Goal: Task Accomplishment & Management: Complete application form

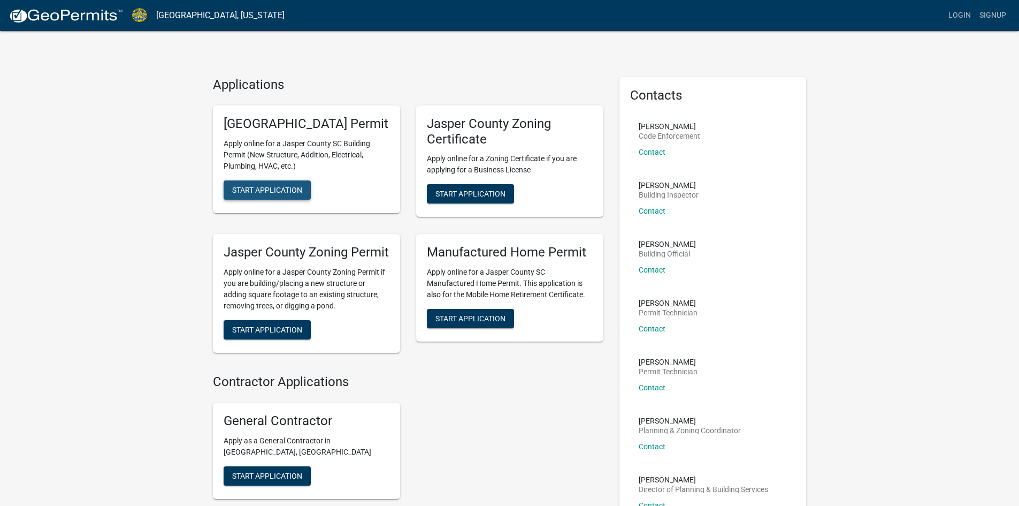
click at [276, 194] on span "Start Application" at bounding box center [267, 189] width 70 height 9
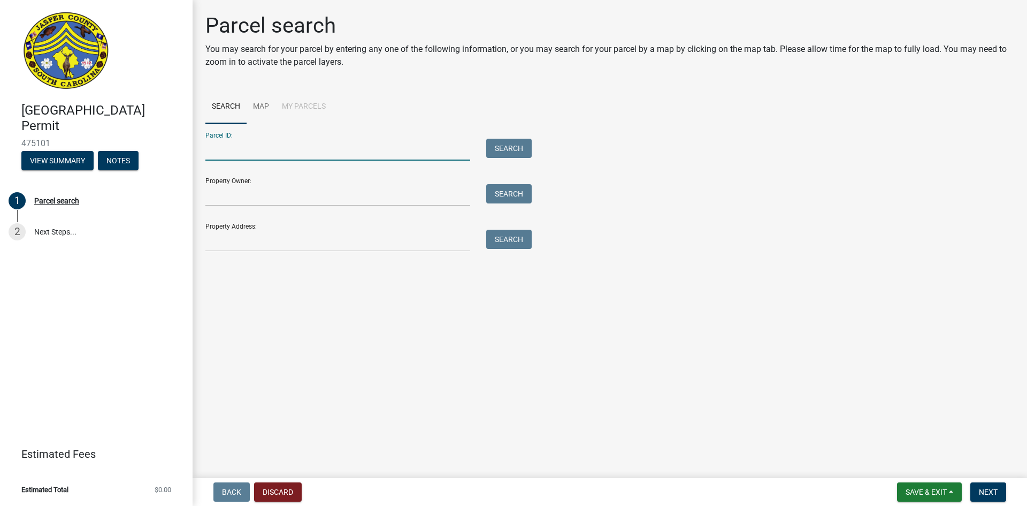
click at [233, 146] on input "Parcel ID:" at bounding box center [337, 150] width 265 height 22
type input "[PHONE_NUMBER]"
click at [286, 188] on input "Property Owner:" at bounding box center [337, 195] width 265 height 22
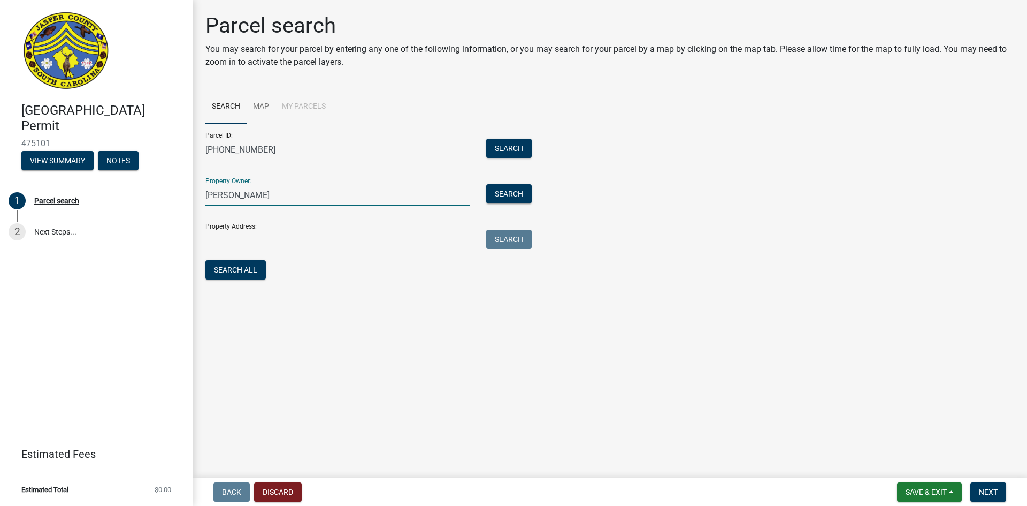
type input "[PERSON_NAME]"
click at [242, 235] on input "Property Address:" at bounding box center [337, 241] width 265 height 22
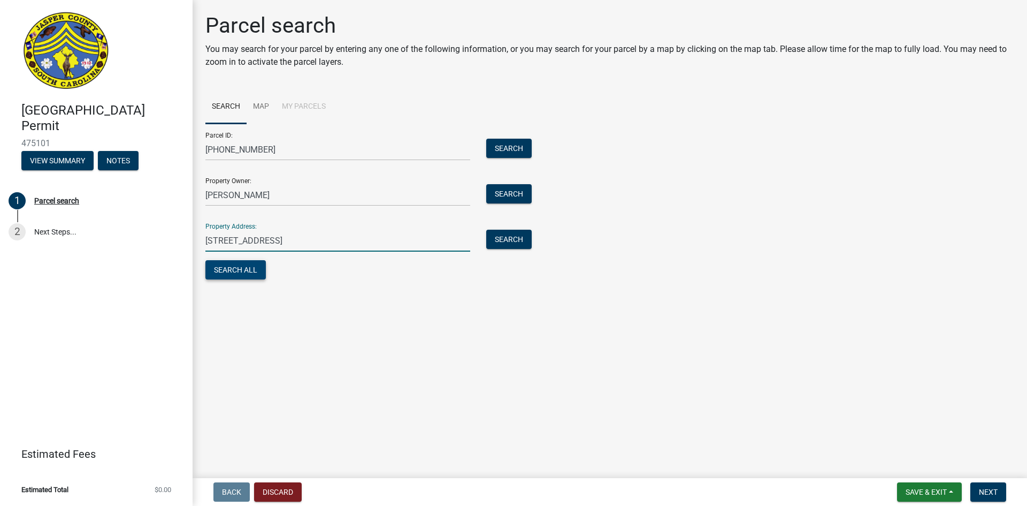
type input "[STREET_ADDRESS]"
click at [241, 268] on button "Search All" at bounding box center [235, 269] width 60 height 19
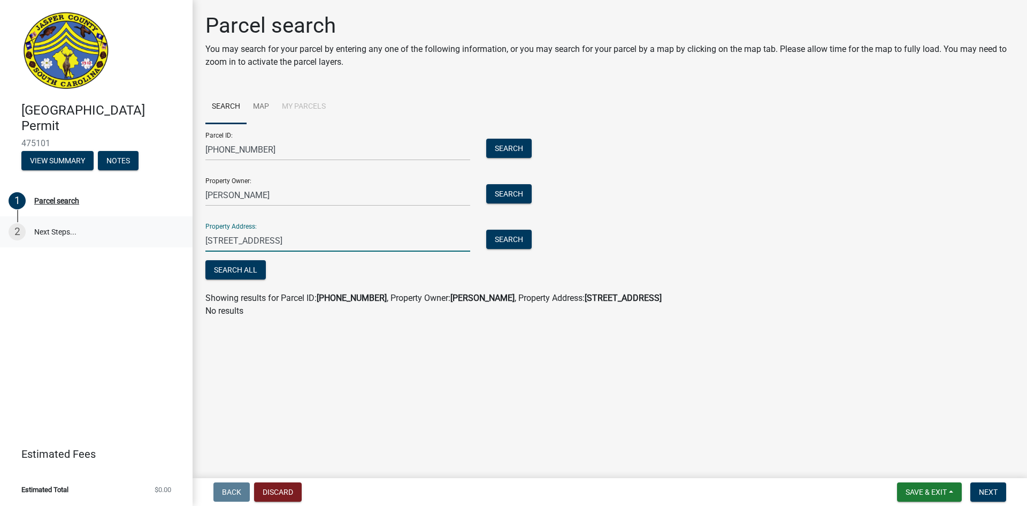
drag, startPoint x: 388, startPoint y: 247, endPoint x: 152, endPoint y: 237, distance: 236.2
click at [152, 237] on div "[GEOGRAPHIC_DATA] Permit 475101 View Summary Notes 1 Parcel search 2 Next Steps…" at bounding box center [513, 253] width 1027 height 506
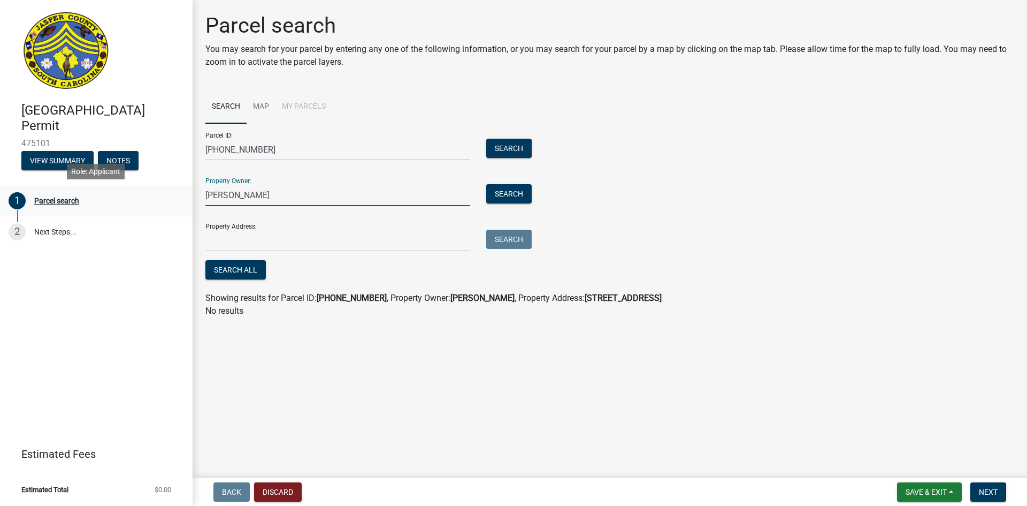
drag, startPoint x: 280, startPoint y: 192, endPoint x: 80, endPoint y: 191, distance: 200.1
click at [80, 191] on div "[GEOGRAPHIC_DATA] Permit 475101 View Summary Notes 1 Parcel search 2 Next Steps…" at bounding box center [513, 253] width 1027 height 506
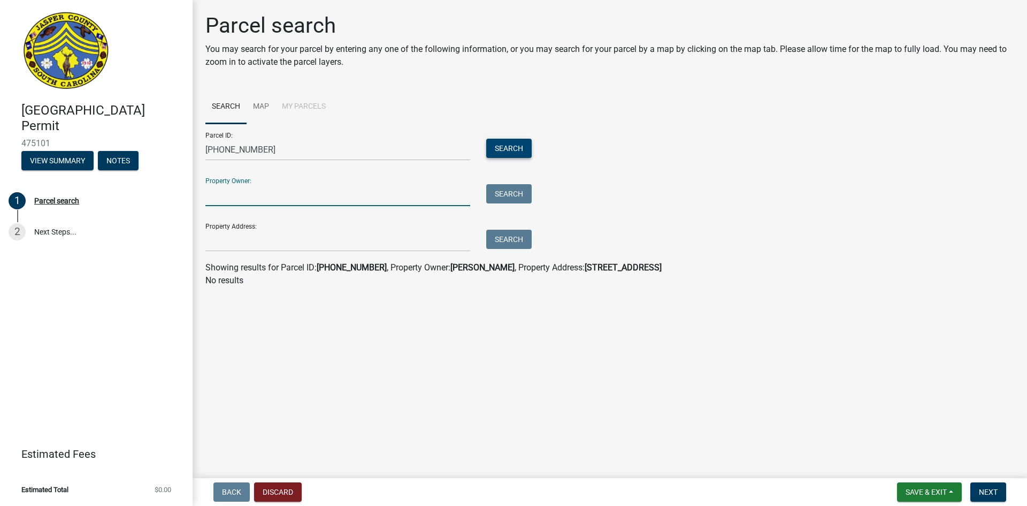
click at [506, 140] on button "Search" at bounding box center [508, 148] width 45 height 19
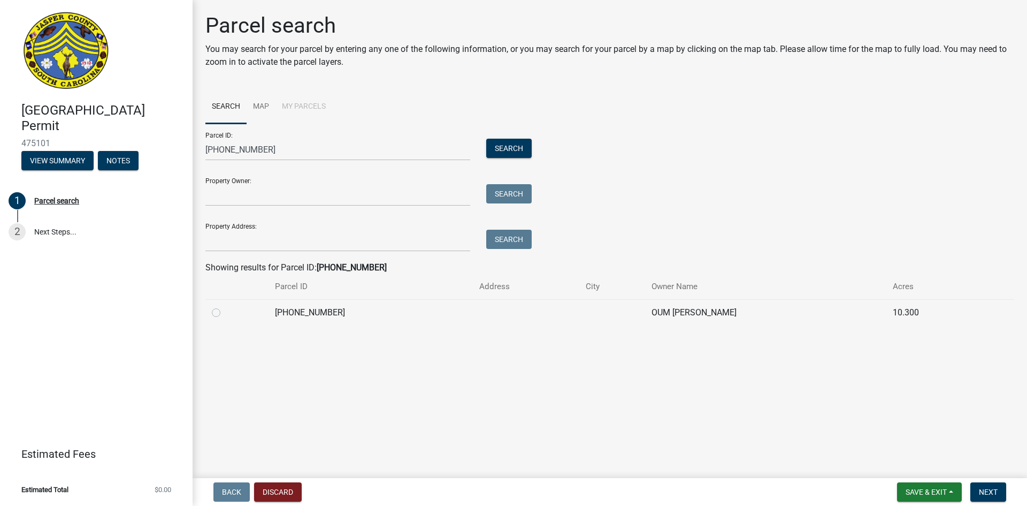
click at [225, 306] on label at bounding box center [225, 306] width 0 height 0
click at [225, 312] on input "radio" at bounding box center [228, 309] width 7 height 7
radio input "true"
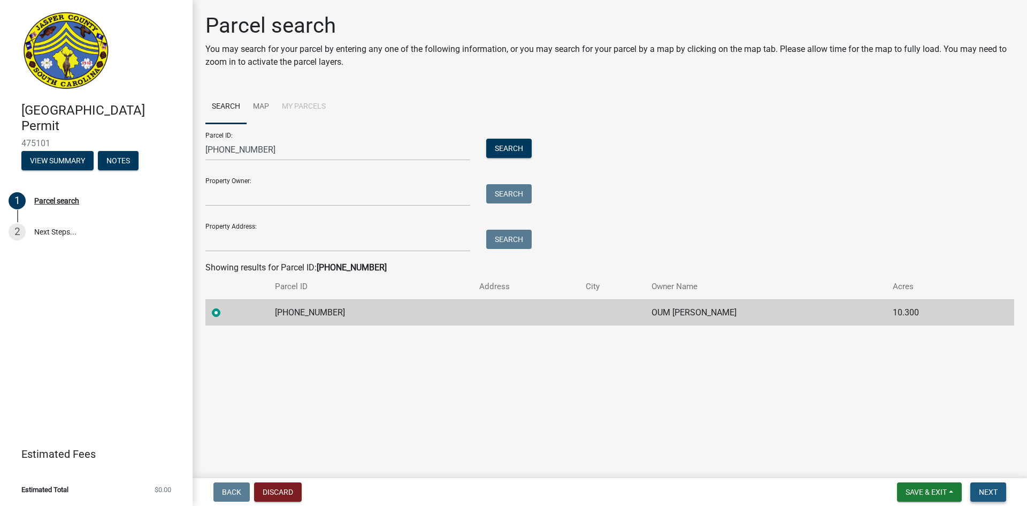
click at [994, 491] on span "Next" at bounding box center [988, 492] width 19 height 9
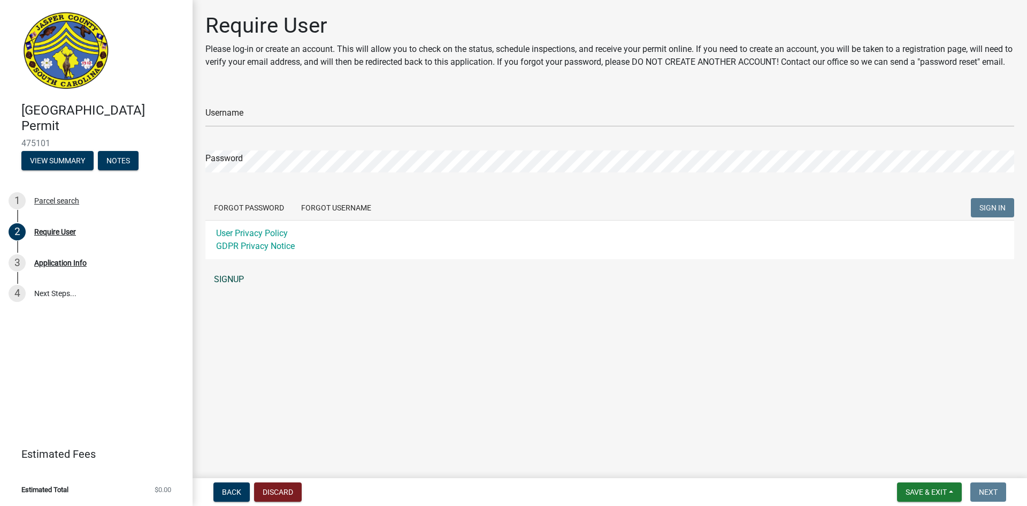
click at [234, 290] on link "SIGNUP" at bounding box center [609, 279] width 809 height 21
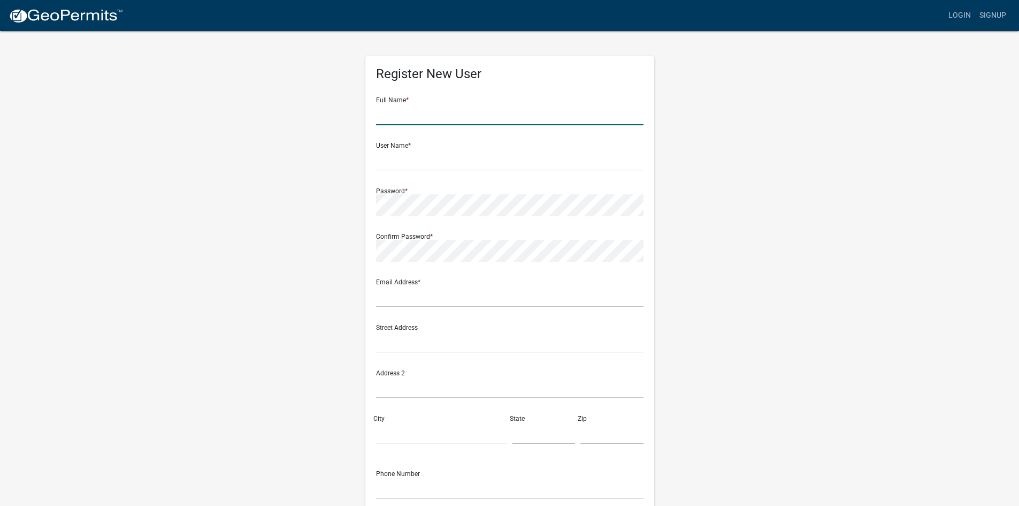
click at [422, 114] on input "text" at bounding box center [510, 114] width 268 height 22
type input "[PERSON_NAME]"
click at [447, 165] on input "text" at bounding box center [510, 160] width 268 height 22
type input "mramos"
click at [319, 205] on div "Register New User Full Name * [PERSON_NAME] User Name * mramos Password * Confi…" at bounding box center [510, 316] width 610 height 573
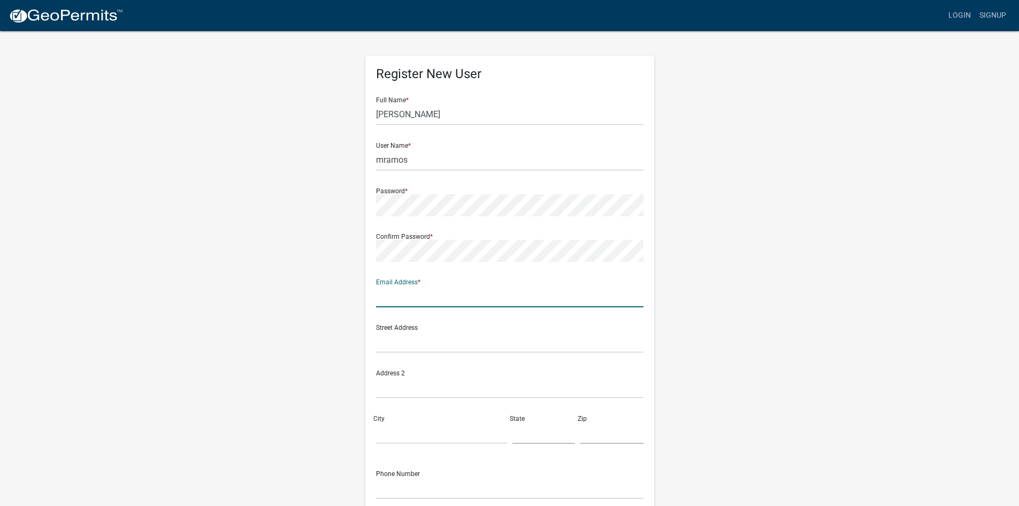
click at [420, 295] on input "text" at bounding box center [510, 296] width 268 height 22
type input "[DOMAIN_NAME][EMAIL_ADDRESS][DOMAIN_NAME]"
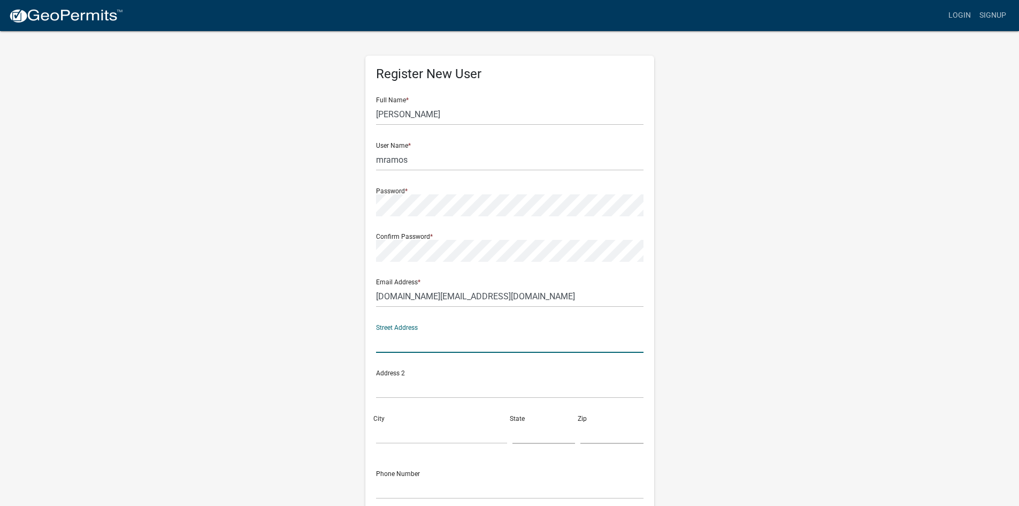
click at [442, 339] on input "text" at bounding box center [510, 342] width 268 height 22
type input "2"
type input "[STREET_ADDRESS][PERSON_NAME]"
click at [421, 382] on input "text" at bounding box center [510, 387] width 268 height 22
click at [389, 432] on input "City" at bounding box center [441, 433] width 131 height 22
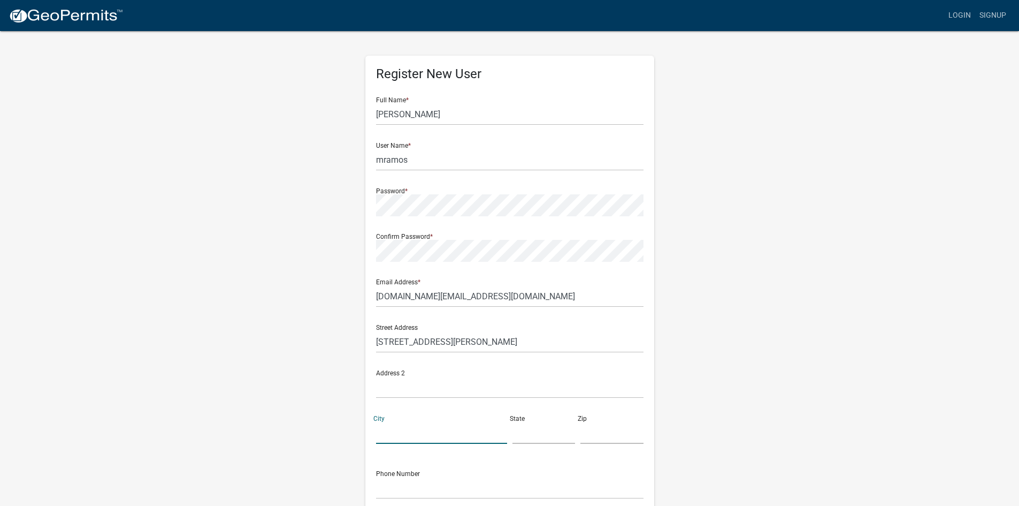
type input "Bluffton"
type input "SC"
type input "29910"
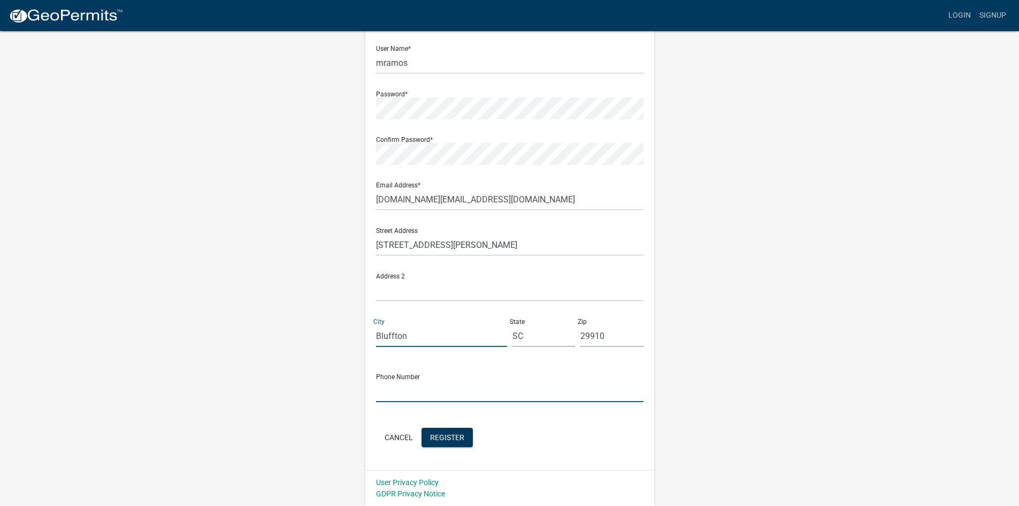
click at [401, 393] on input "text" at bounding box center [510, 391] width 268 height 22
type input "8432476460"
click at [437, 431] on button "Register" at bounding box center [447, 437] width 51 height 19
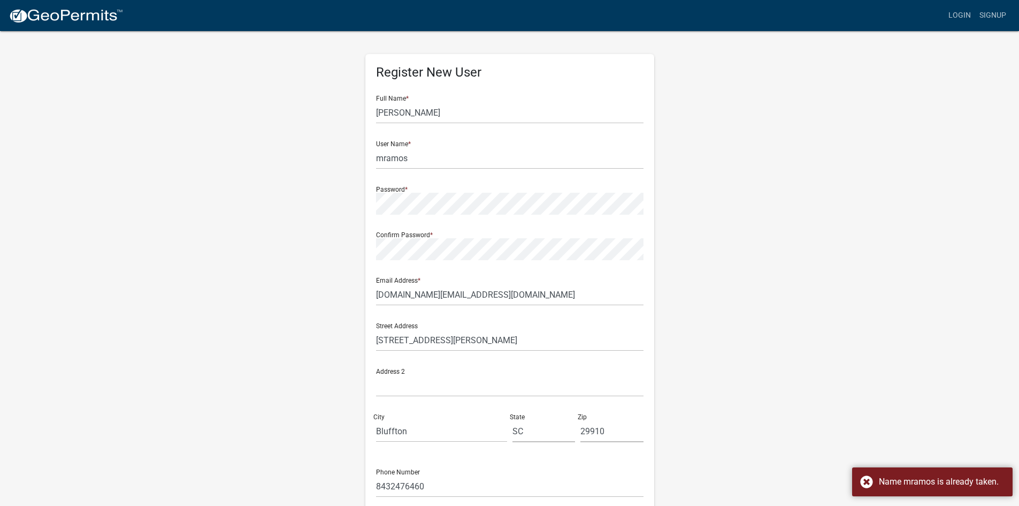
scroll to position [0, 0]
click at [439, 156] on input "mramos" at bounding box center [510, 160] width 268 height 22
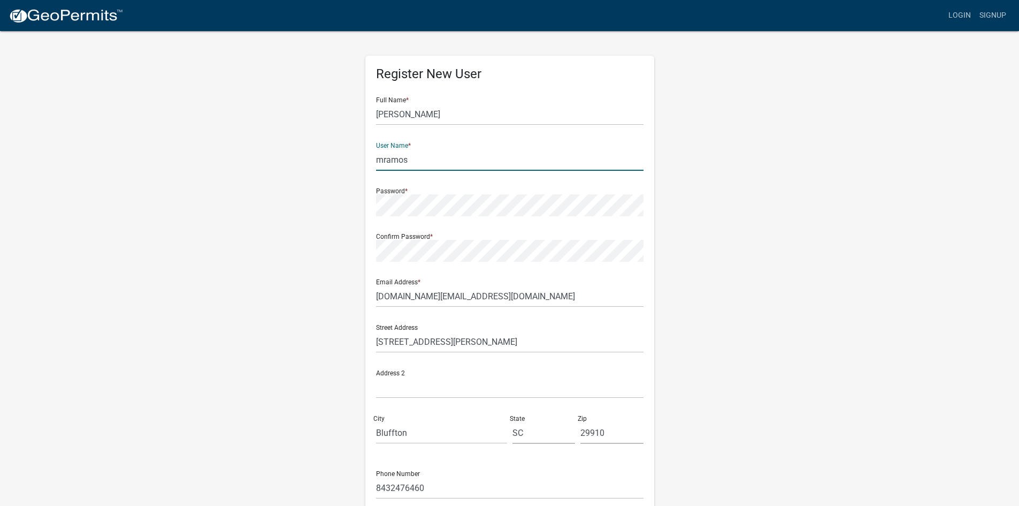
drag, startPoint x: 439, startPoint y: 156, endPoint x: 304, endPoint y: 162, distance: 135.0
click at [304, 162] on div "Register New User Full Name * [PERSON_NAME] User Name * mramos Password * Confi…" at bounding box center [510, 316] width 610 height 573
type input "D"
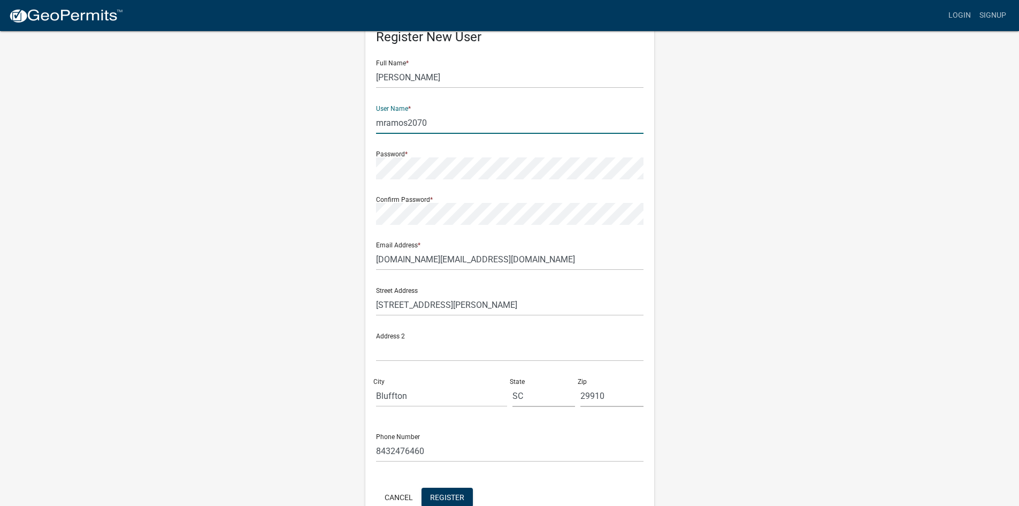
scroll to position [97, 0]
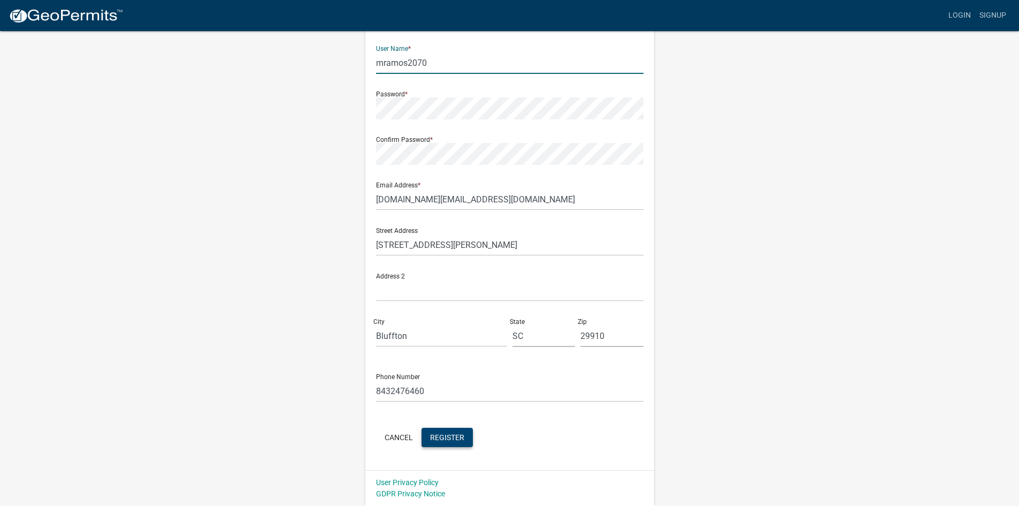
type input "mramos2070"
click at [456, 433] on span "Register" at bounding box center [447, 436] width 34 height 9
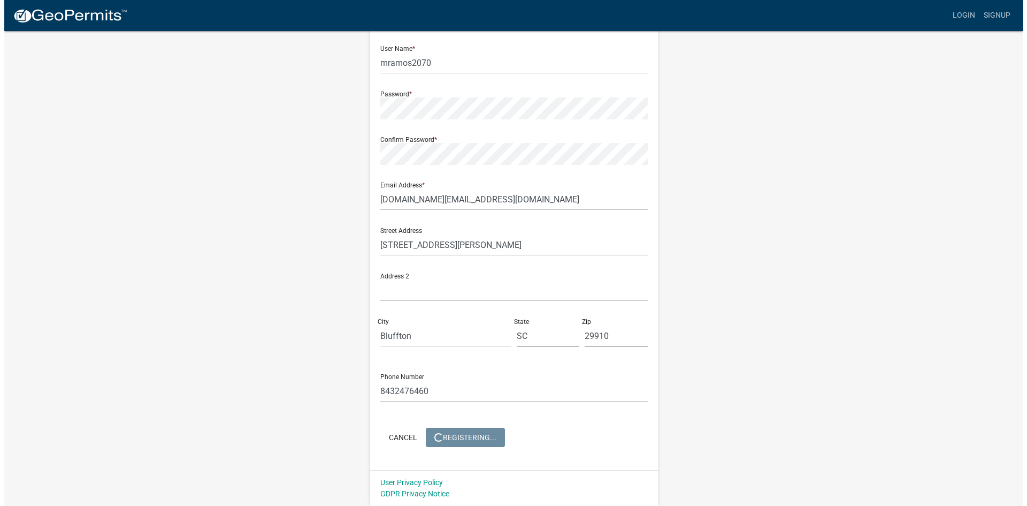
scroll to position [0, 0]
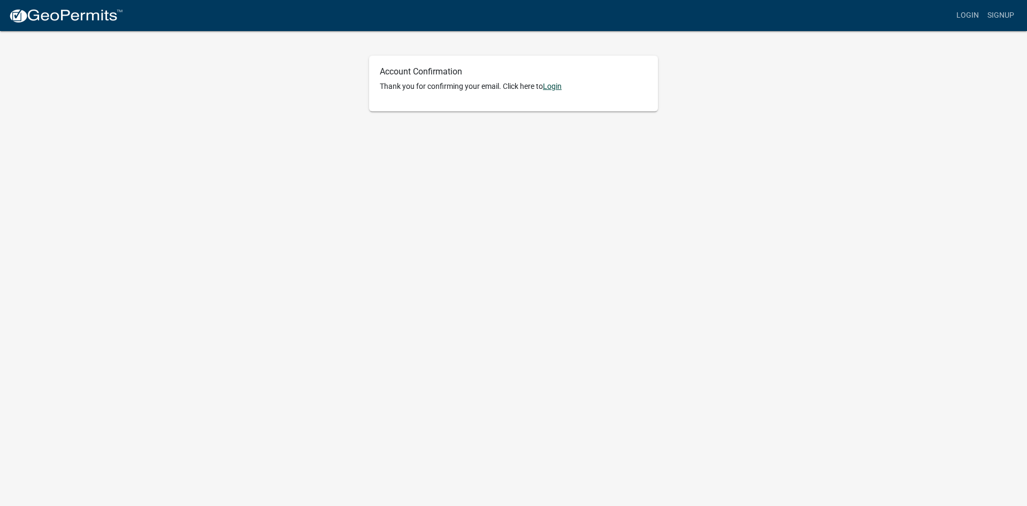
click at [556, 90] on link "Login" at bounding box center [552, 86] width 19 height 9
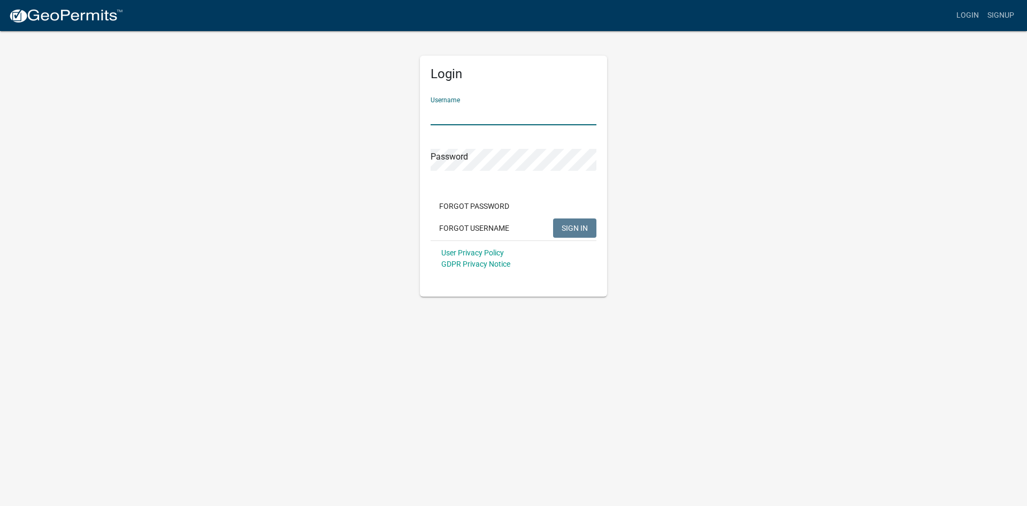
click at [524, 123] on input "Username" at bounding box center [514, 114] width 166 height 22
type input "mramos2070"
click at [580, 222] on button "SIGN IN" at bounding box center [574, 227] width 43 height 19
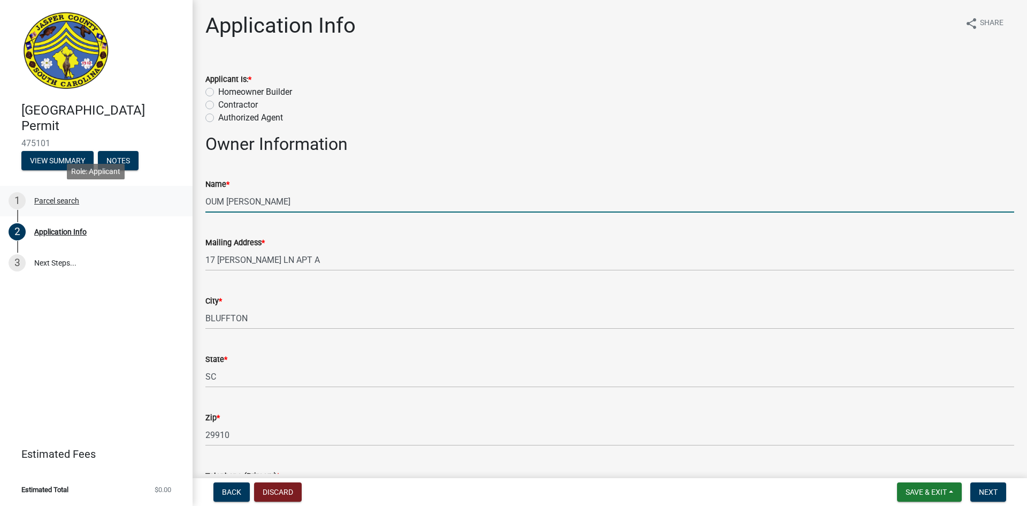
drag, startPoint x: 323, startPoint y: 205, endPoint x: 156, endPoint y: 203, distance: 167.5
click at [156, 203] on div "Jasper County Building Permit 475101 View Summary Notes 1 Parcel search 2 Appli…" at bounding box center [513, 253] width 1027 height 506
type input "[PERSON_NAME]"
click at [218, 117] on label "Authorized Agent" at bounding box center [250, 117] width 65 height 13
click at [218, 117] on input "Authorized Agent" at bounding box center [221, 114] width 7 height 7
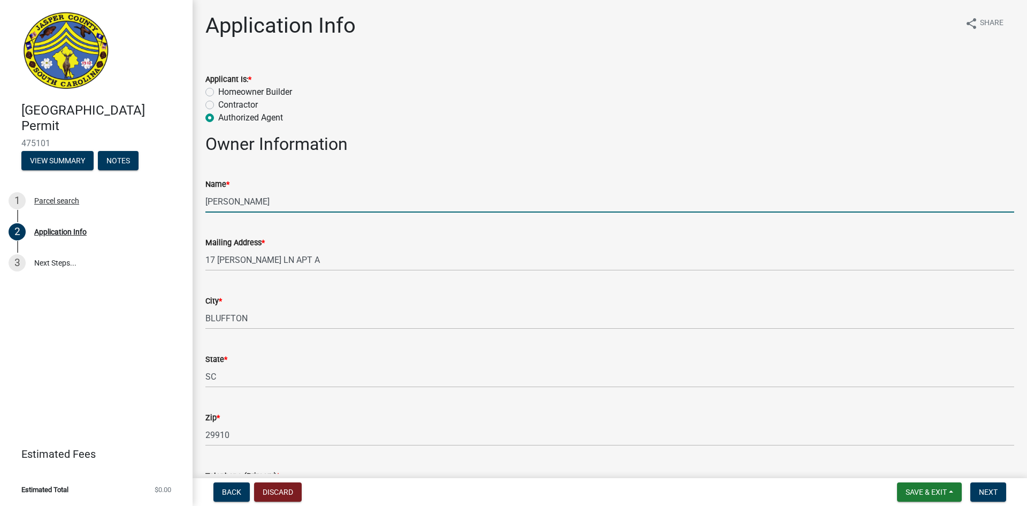
radio input "true"
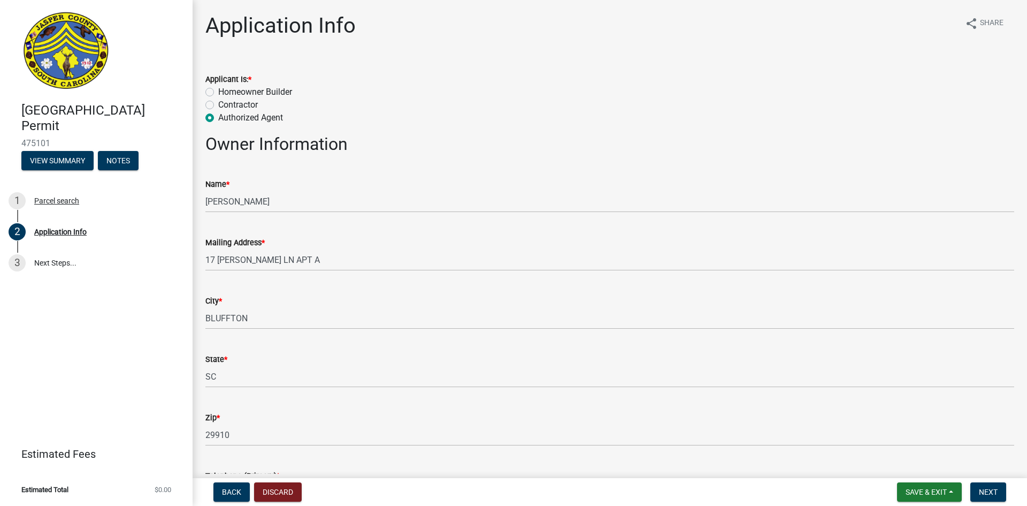
click at [218, 94] on label "Homeowner Builder" at bounding box center [255, 92] width 74 height 13
click at [218, 93] on input "Homeowner Builder" at bounding box center [221, 89] width 7 height 7
radio input "true"
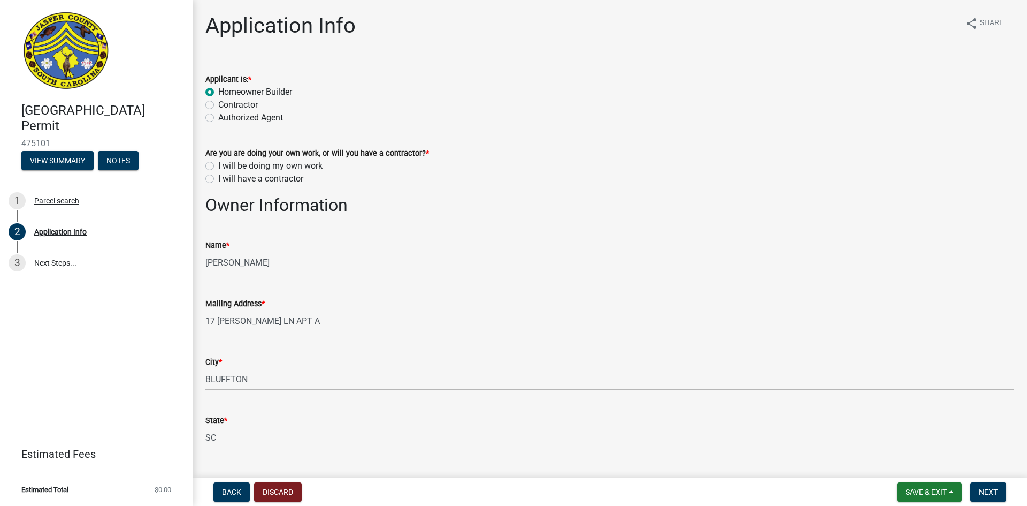
click at [218, 177] on label "I will have a contractor" at bounding box center [260, 178] width 85 height 13
click at [218, 177] on input "I will have a contractor" at bounding box center [221, 175] width 7 height 7
radio input "true"
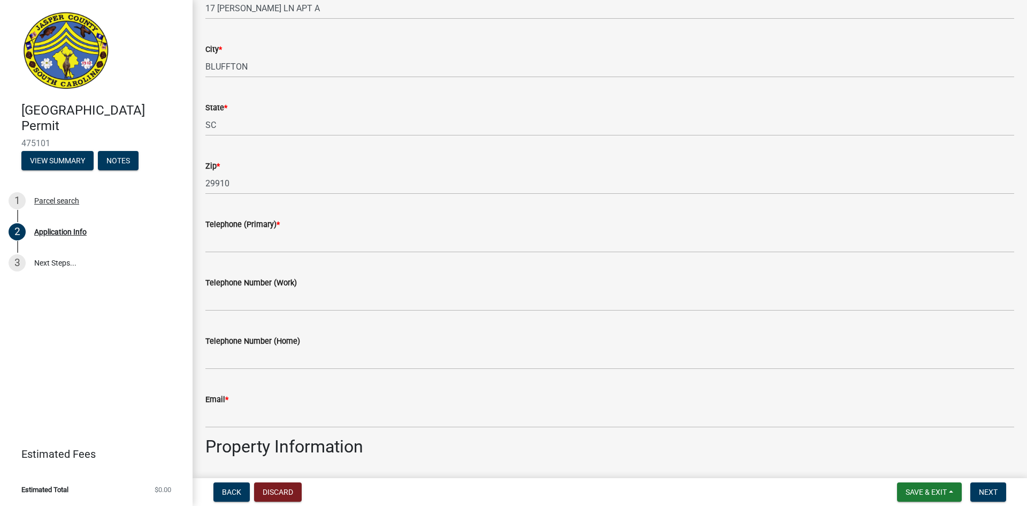
scroll to position [321, 0]
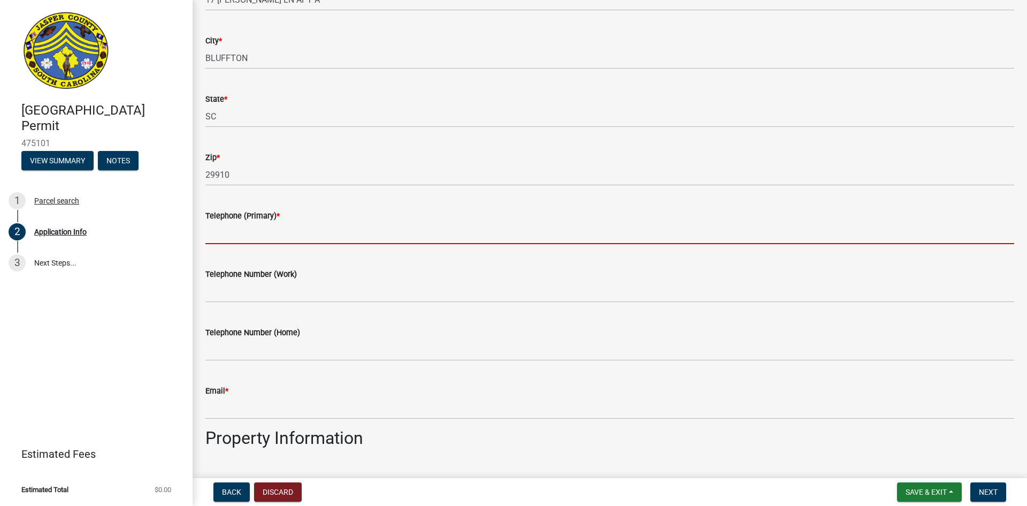
click at [326, 235] on input "Telephone (Primary) *" at bounding box center [609, 233] width 809 height 22
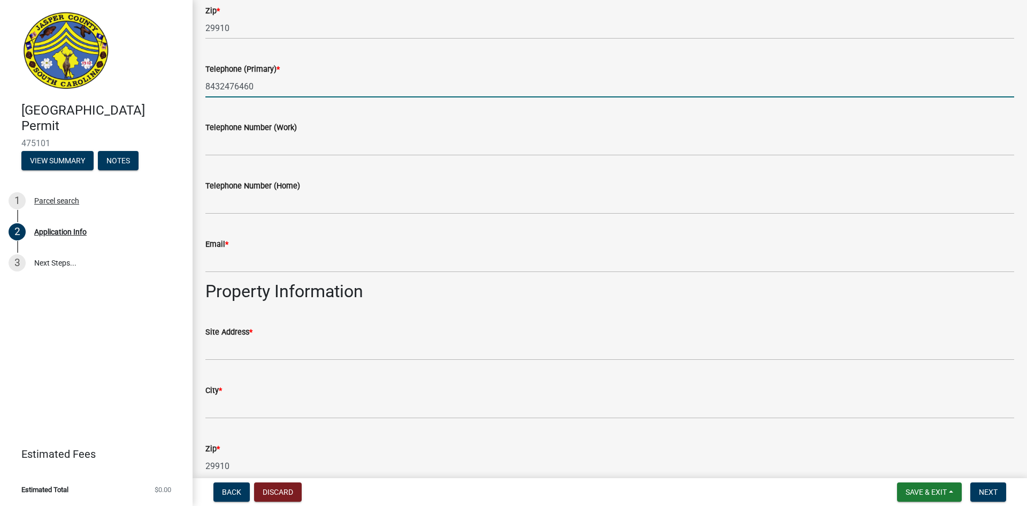
scroll to position [482, 0]
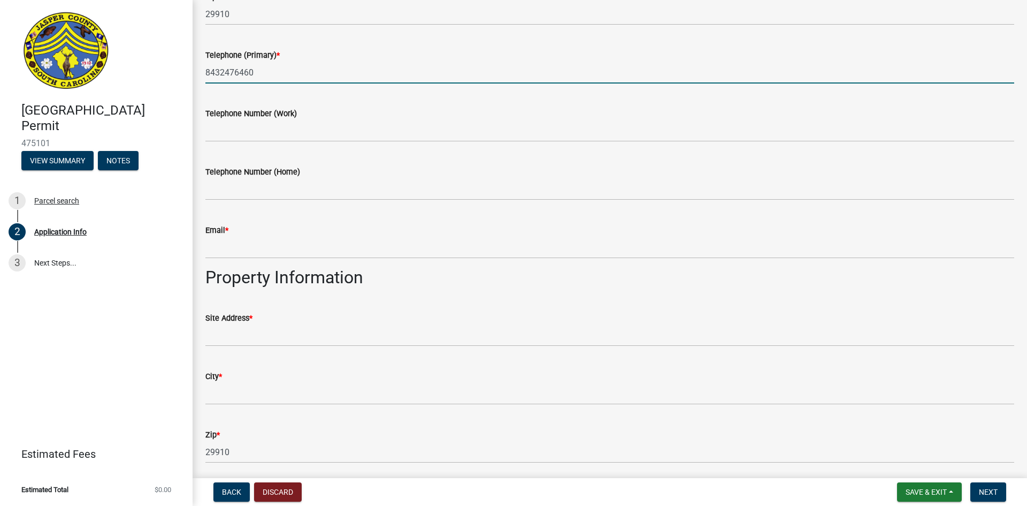
type input "8432476460"
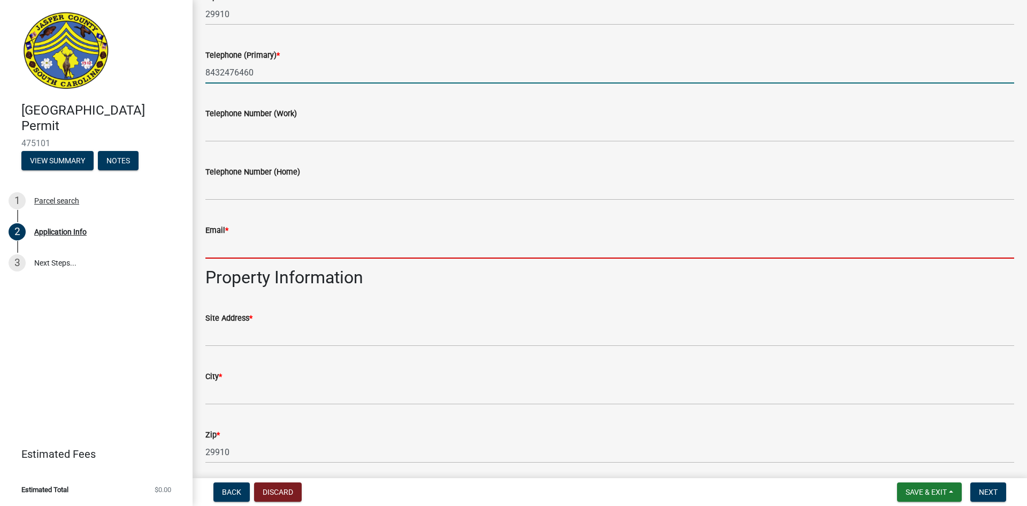
click at [240, 248] on input "Email *" at bounding box center [609, 248] width 809 height 22
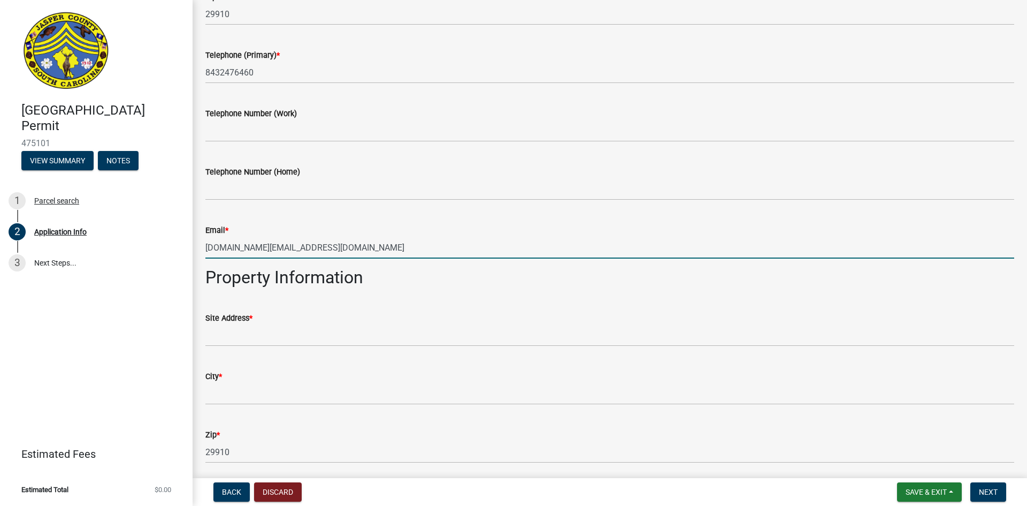
type input "[DOMAIN_NAME][EMAIL_ADDRESS][DOMAIN_NAME]"
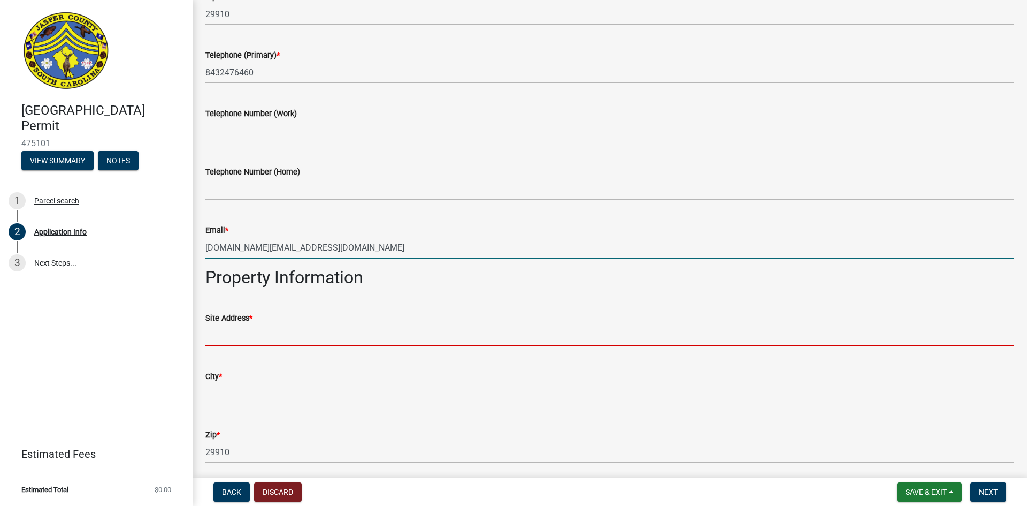
click at [238, 326] on input "Site Address *" at bounding box center [609, 335] width 809 height 22
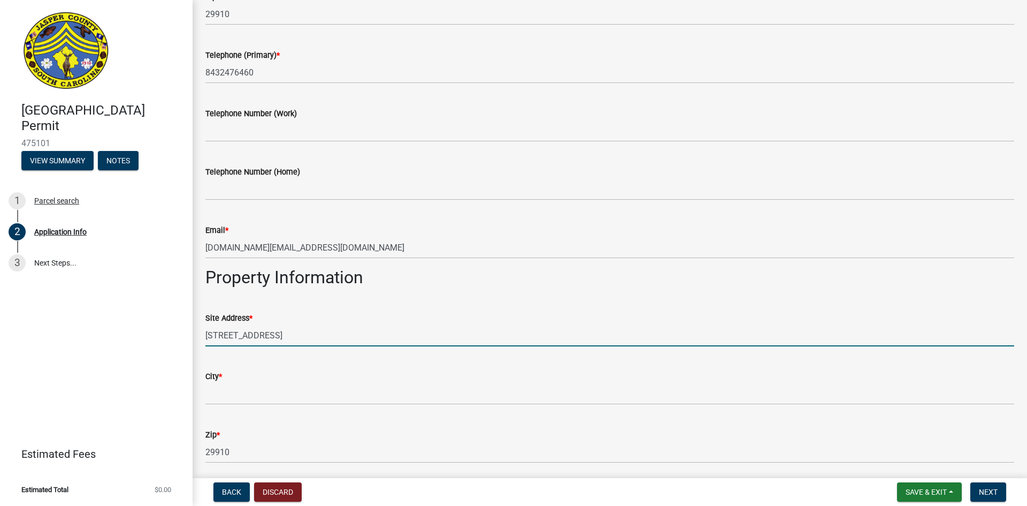
type input "[STREET_ADDRESS]"
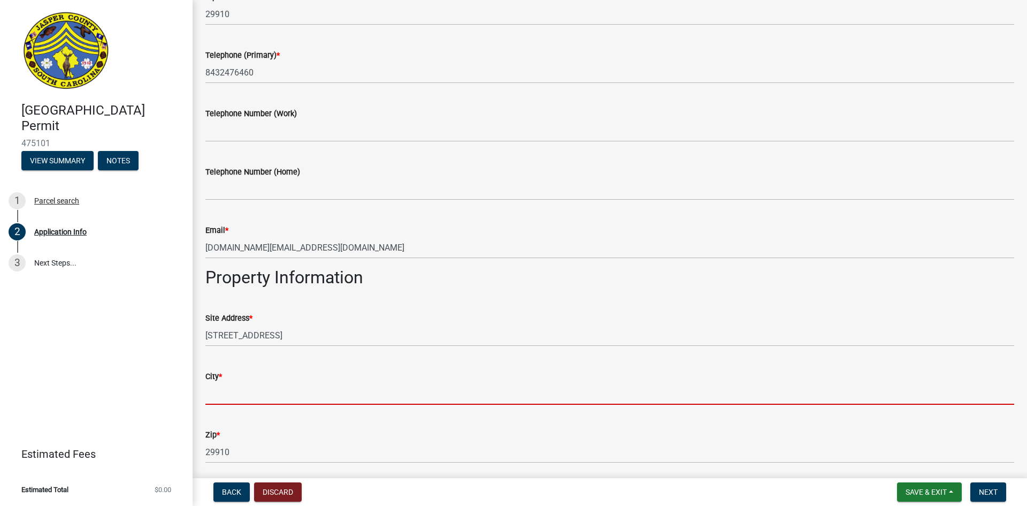
click at [243, 391] on input "City *" at bounding box center [609, 394] width 809 height 22
type input "G"
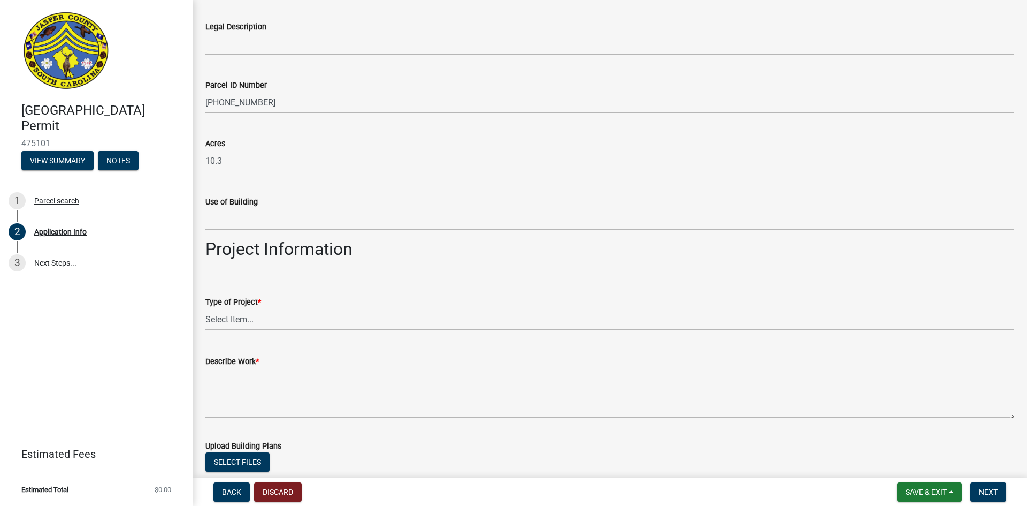
scroll to position [963, 0]
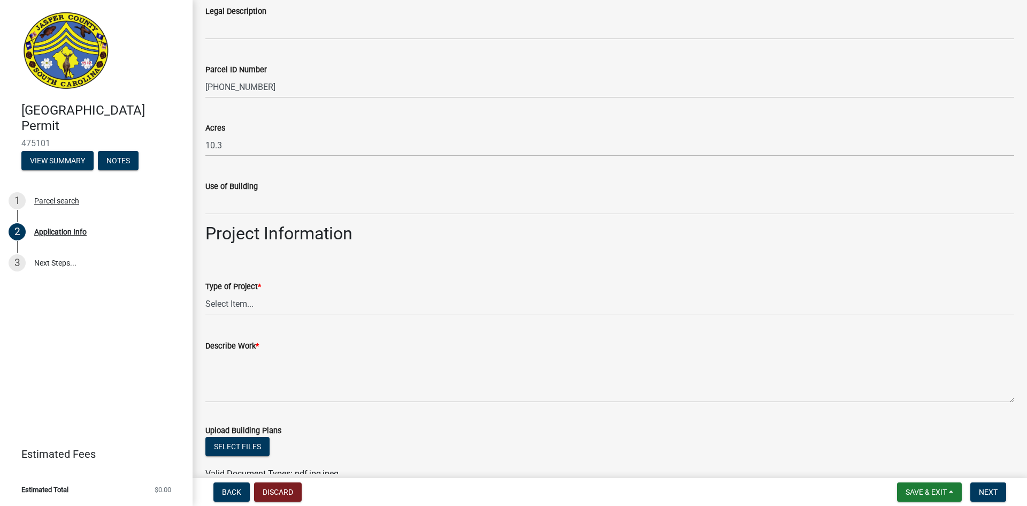
type input "Hardeeville"
click at [271, 306] on select "Select Item... Construction Trailer/Shipping Container Residential Demolition C…" at bounding box center [609, 304] width 809 height 22
click at [205, 293] on select "Select Item... Construction Trailer/Shipping Container Residential Demolition C…" at bounding box center [609, 304] width 809 height 22
select select "83a29df9-b3ca-487b-b3ec-56d88b03b1fe"
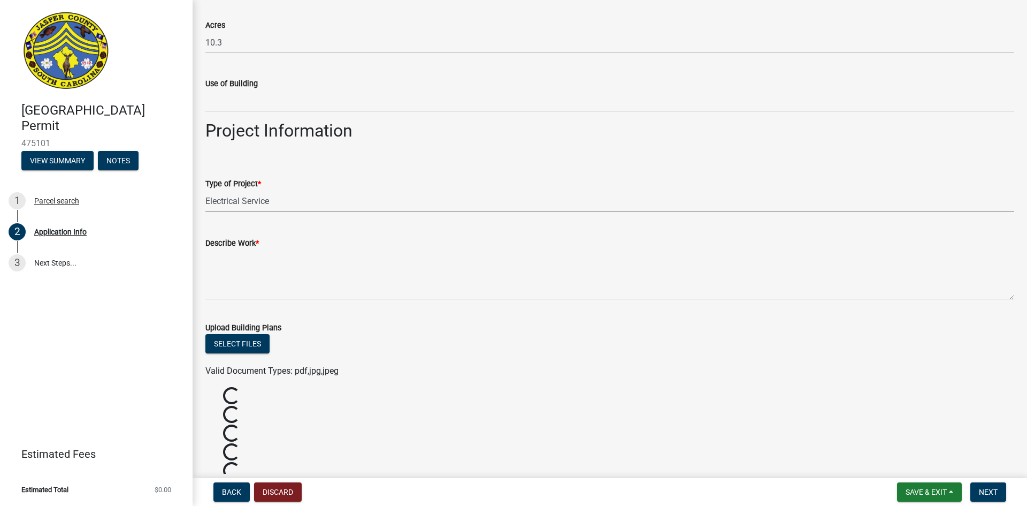
scroll to position [1070, 0]
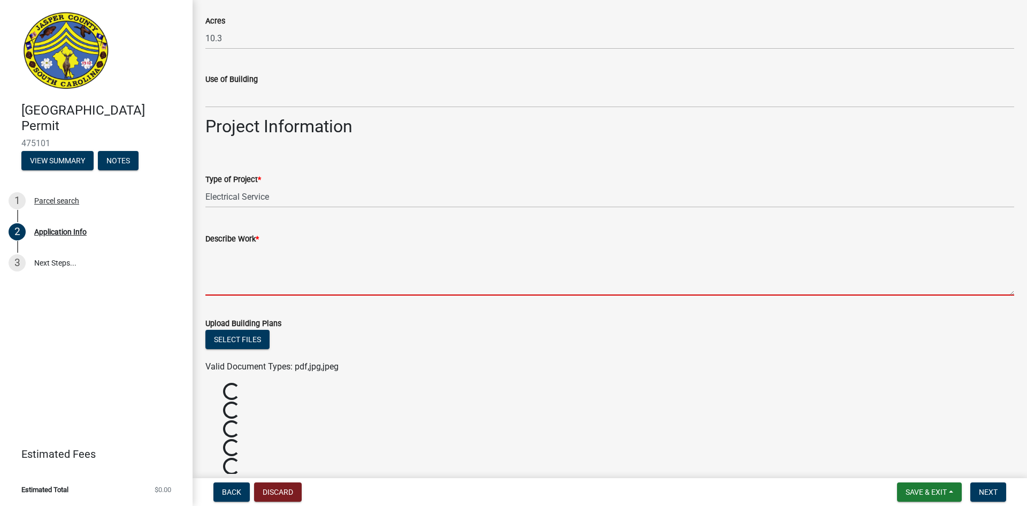
click at [259, 275] on textarea "Describe Work *" at bounding box center [609, 270] width 809 height 50
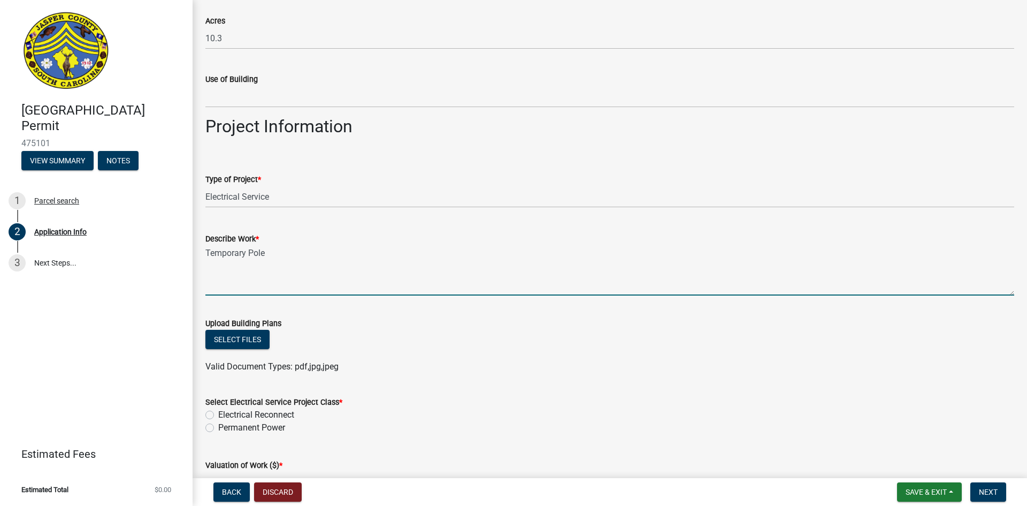
click at [245, 255] on textarea "Temporary Pole" at bounding box center [609, 270] width 809 height 50
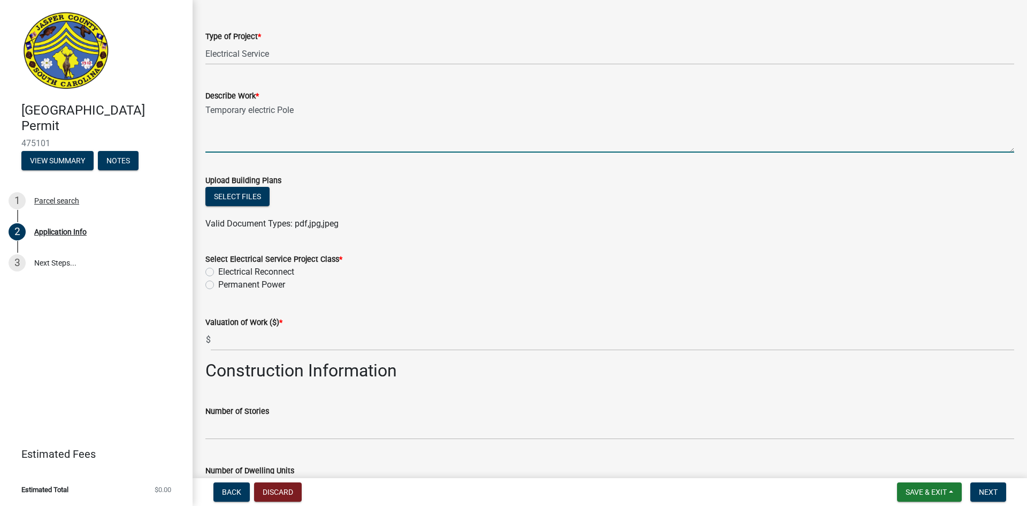
scroll to position [1231, 0]
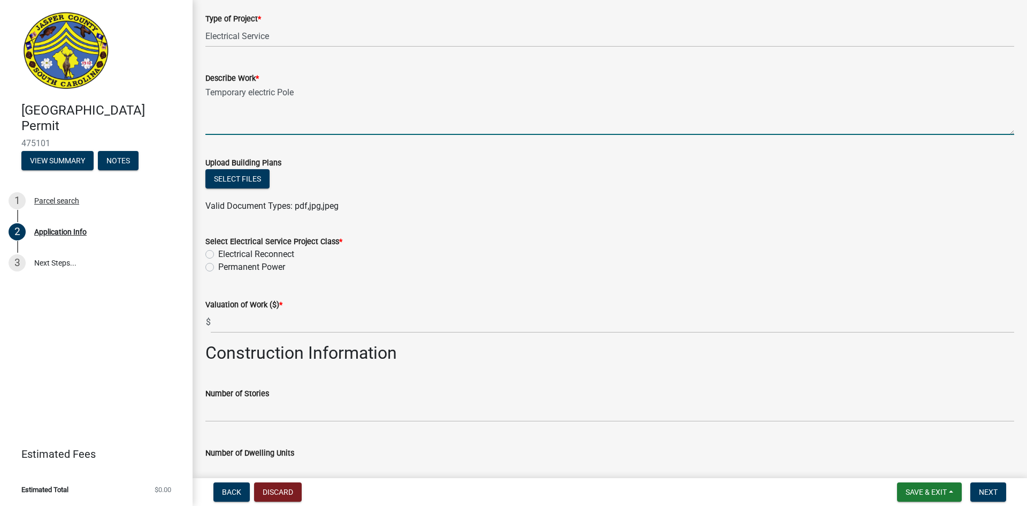
type textarea "Temporary electric Pole"
click at [218, 269] on label "Permanent Power" at bounding box center [251, 267] width 67 height 13
click at [218, 268] on input "Permanent Power" at bounding box center [221, 264] width 7 height 7
radio input "true"
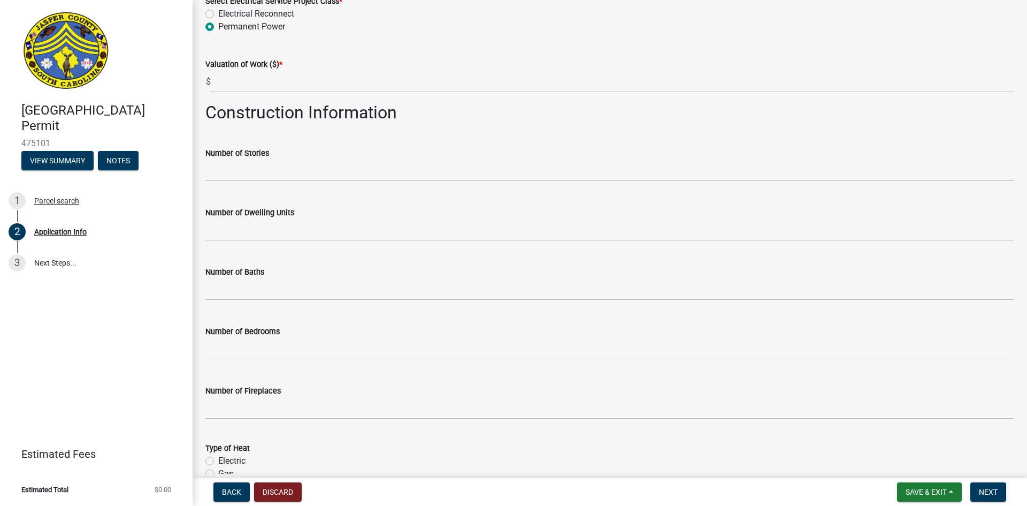
scroll to position [1445, 0]
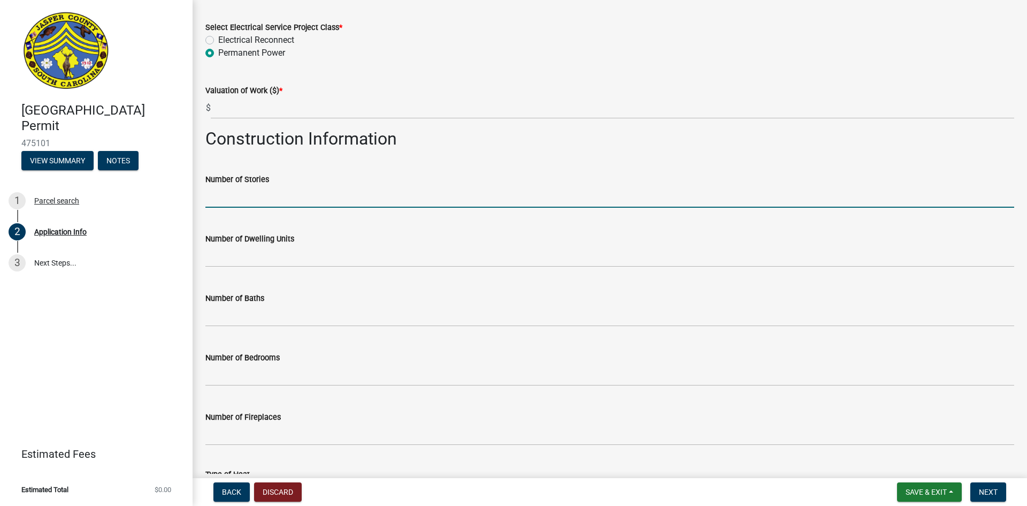
click at [262, 196] on input "text" at bounding box center [609, 197] width 809 height 22
type input "1"
click at [583, 156] on wm-data-entity-input "Construction Information" at bounding box center [609, 142] width 809 height 29
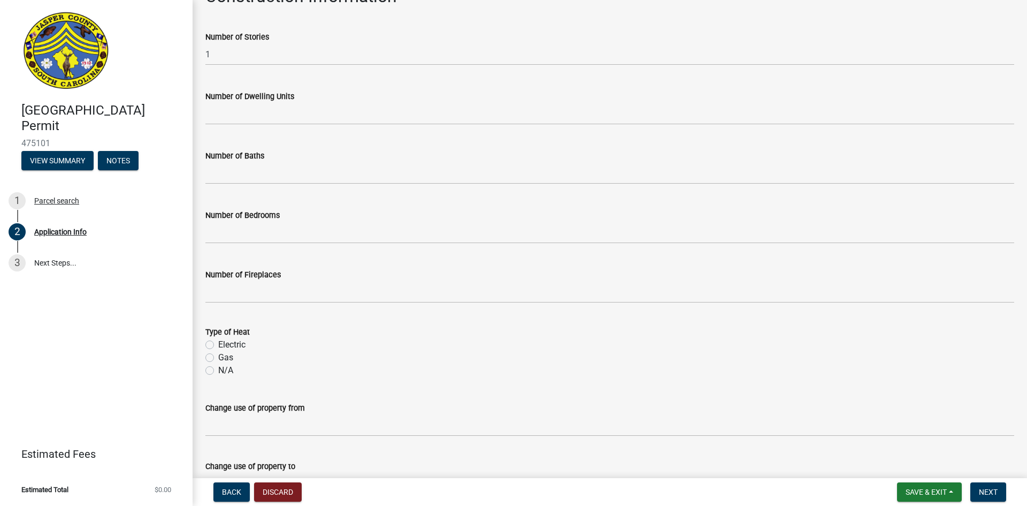
scroll to position [1605, 0]
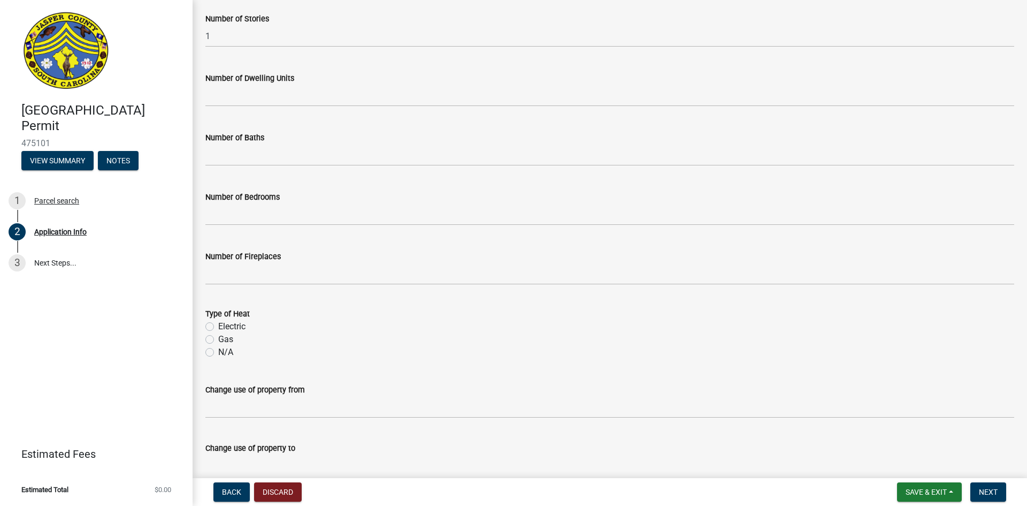
click at [218, 327] on label "Electric" at bounding box center [231, 326] width 27 height 13
click at [218, 327] on input "Electric" at bounding box center [221, 323] width 7 height 7
radio input "true"
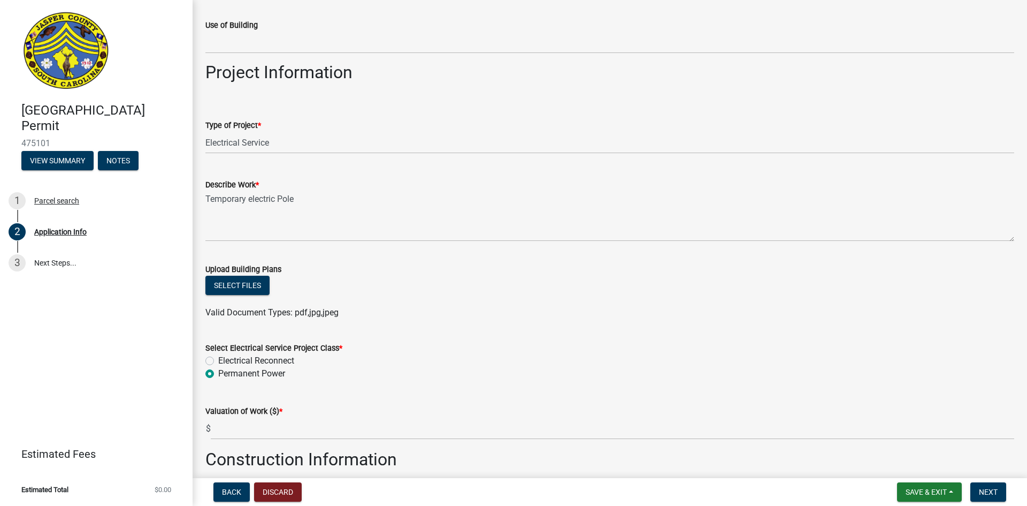
scroll to position [1123, 0]
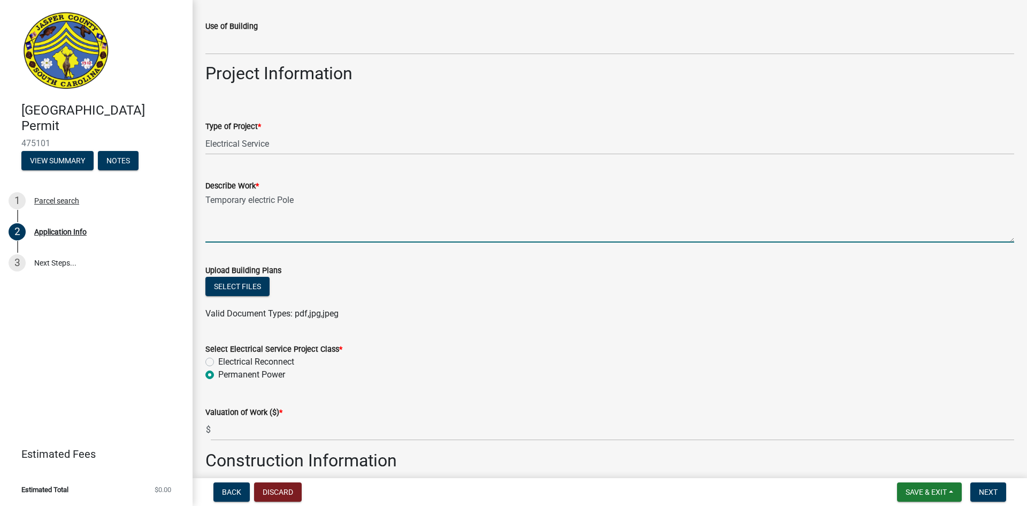
click at [318, 204] on textarea "Temporary electric Pole" at bounding box center [609, 217] width 809 height 50
type textarea "Temporary electric Pole for temporary RV office."
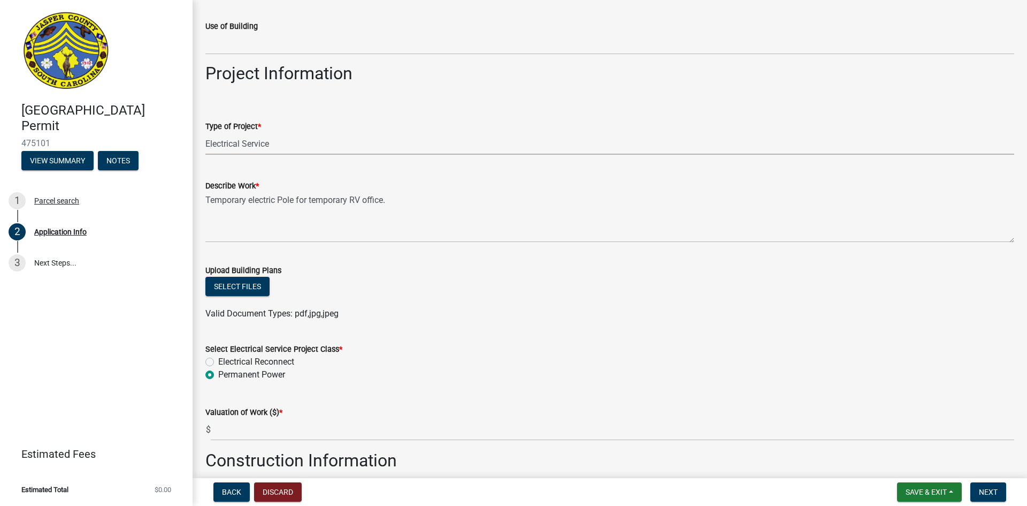
click at [335, 140] on select "Select Item... Construction Trailer/Shipping Container Residential Demolition C…" at bounding box center [609, 144] width 809 height 22
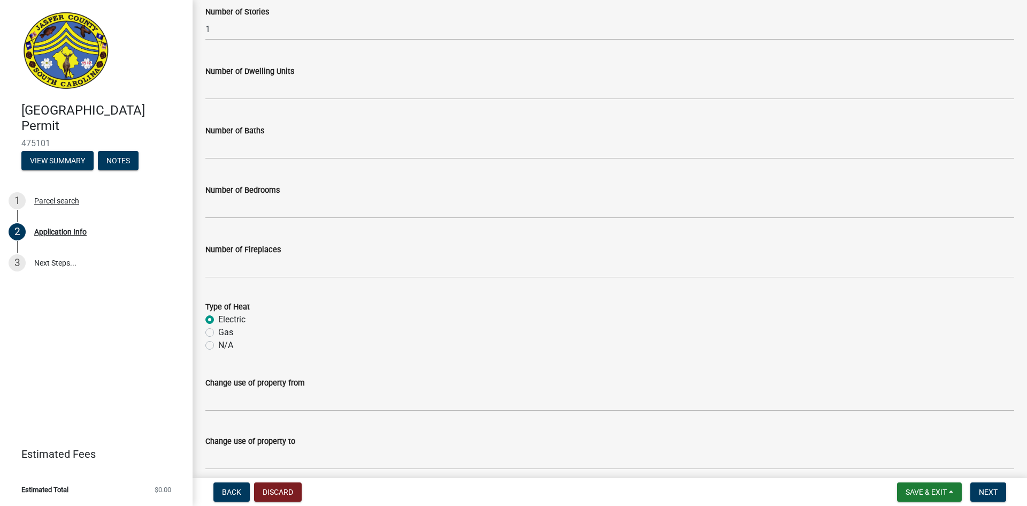
scroll to position [1658, 0]
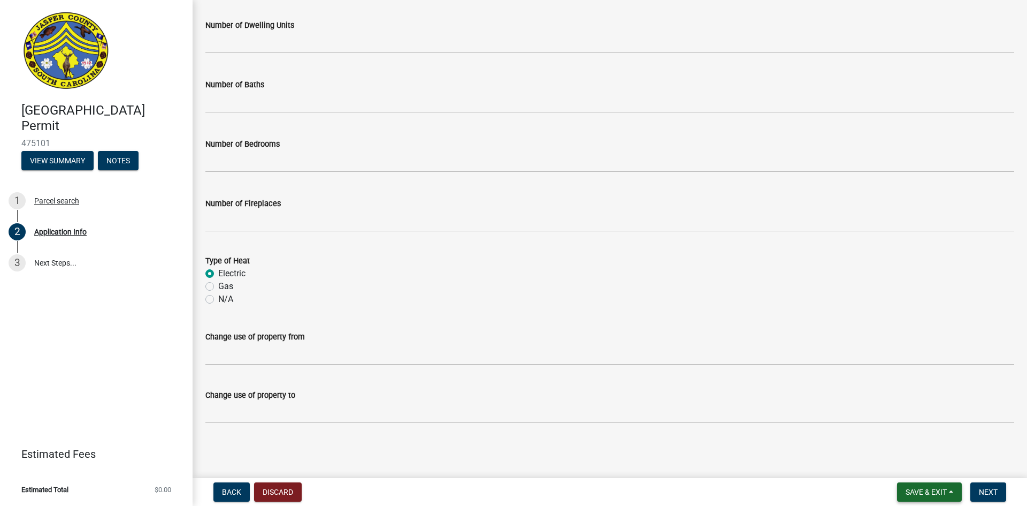
click at [933, 493] on span "Save & Exit" at bounding box center [926, 492] width 41 height 9
click at [993, 493] on span "Next" at bounding box center [988, 492] width 19 height 9
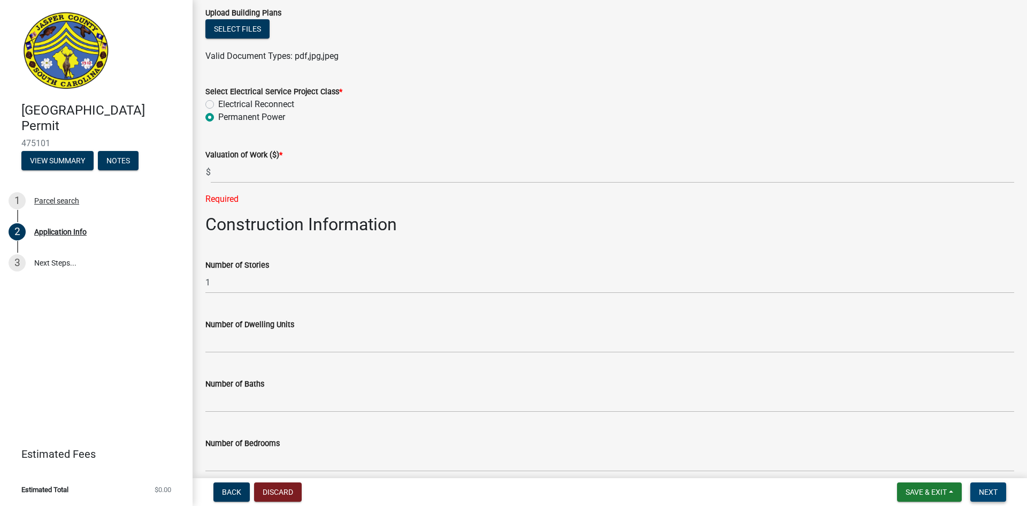
scroll to position [1252, 0]
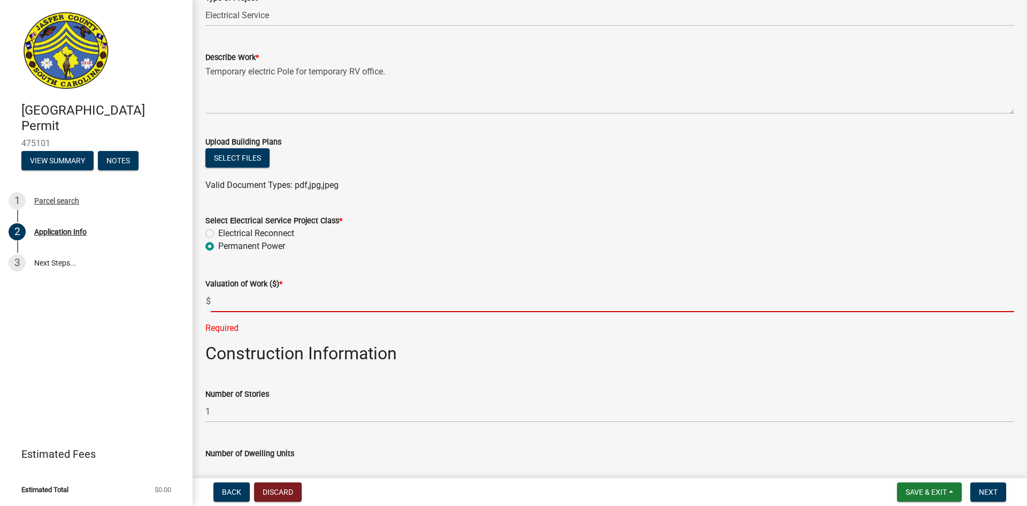
click at [273, 302] on input "text" at bounding box center [613, 301] width 804 height 22
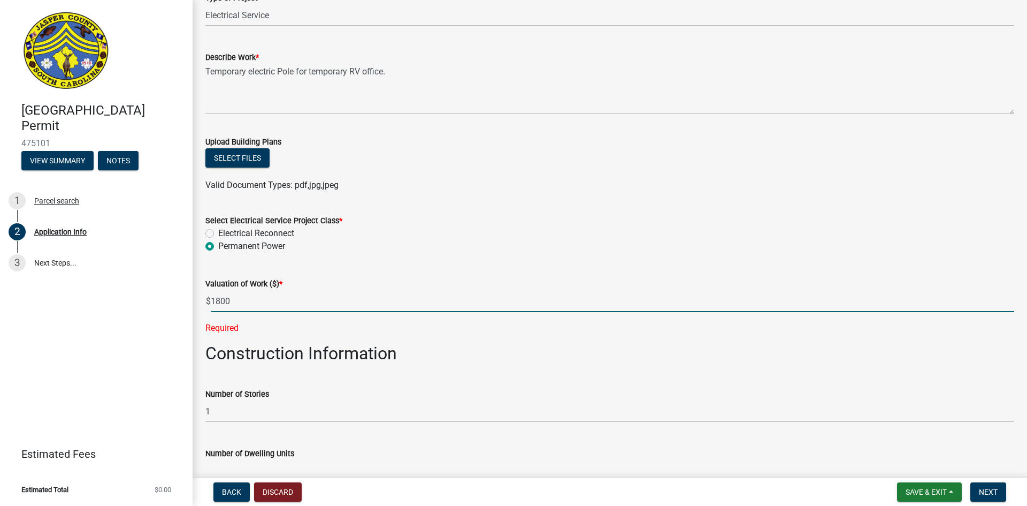
type input "1800"
click at [375, 277] on div "Valuation of Work ($) * $ 1800 Required" at bounding box center [609, 298] width 809 height 72
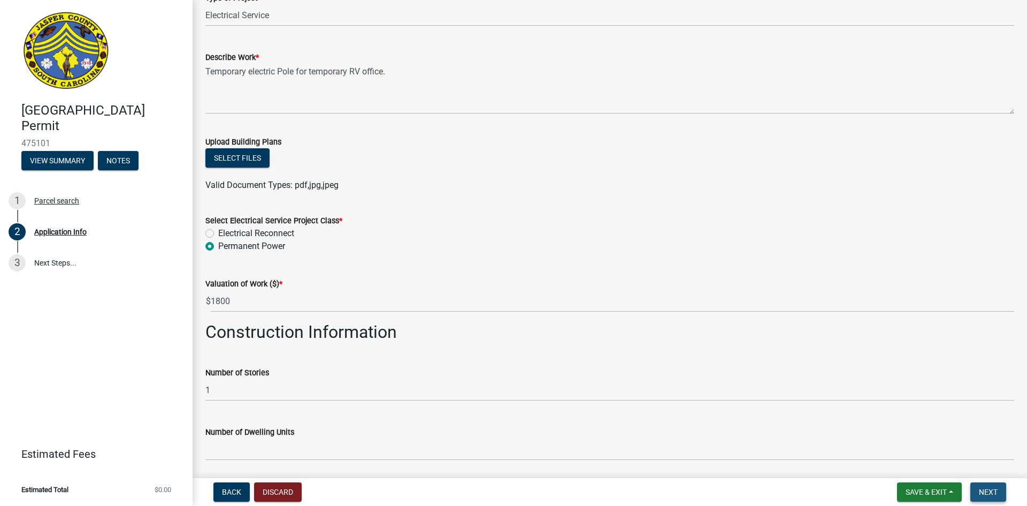
click at [993, 490] on span "Next" at bounding box center [988, 492] width 19 height 9
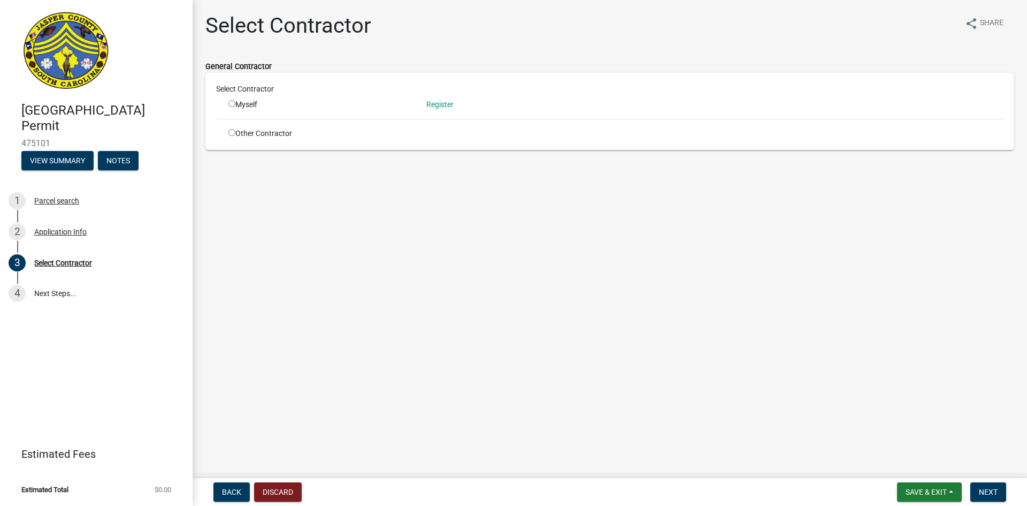
click at [232, 134] on input "radio" at bounding box center [232, 132] width 7 height 7
radio input "true"
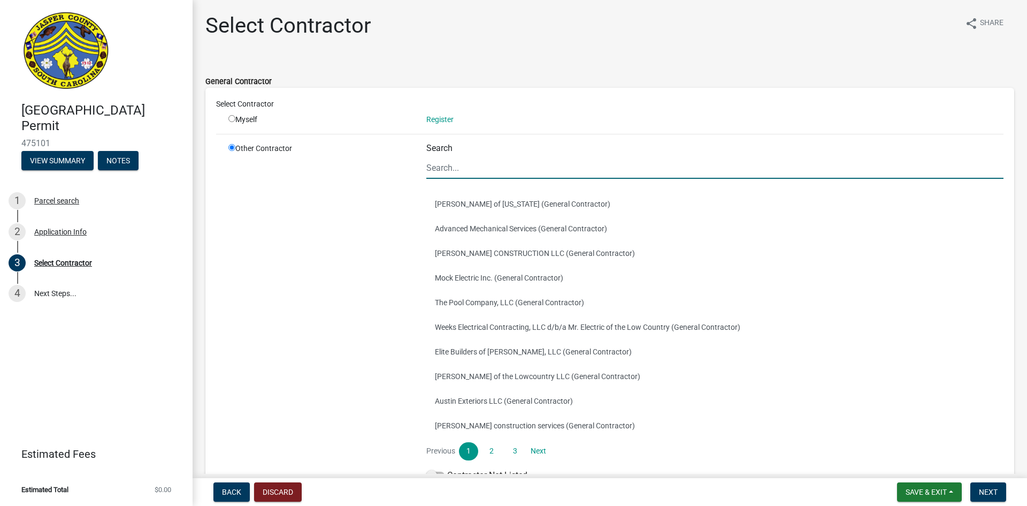
click at [471, 168] on input "Search" at bounding box center [715, 168] width 577 height 22
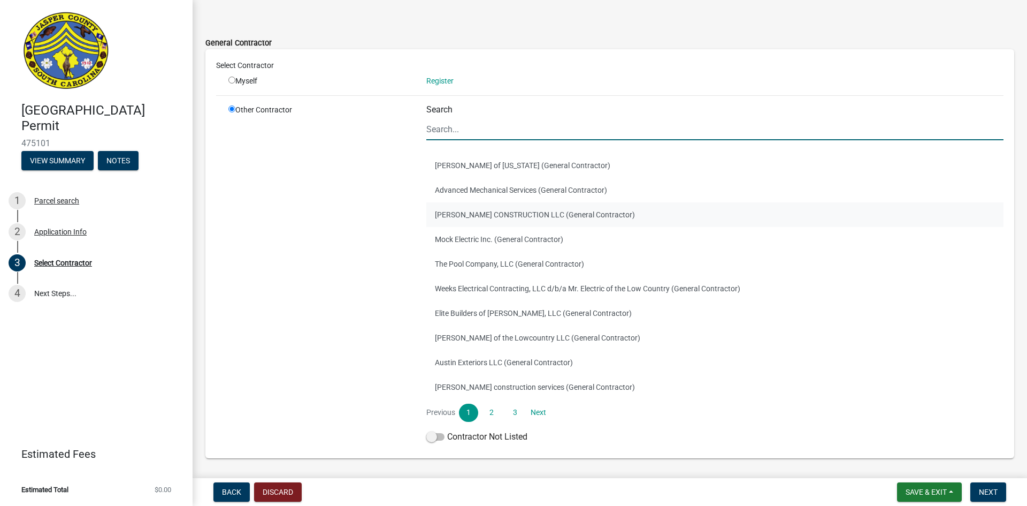
scroll to position [20, 0]
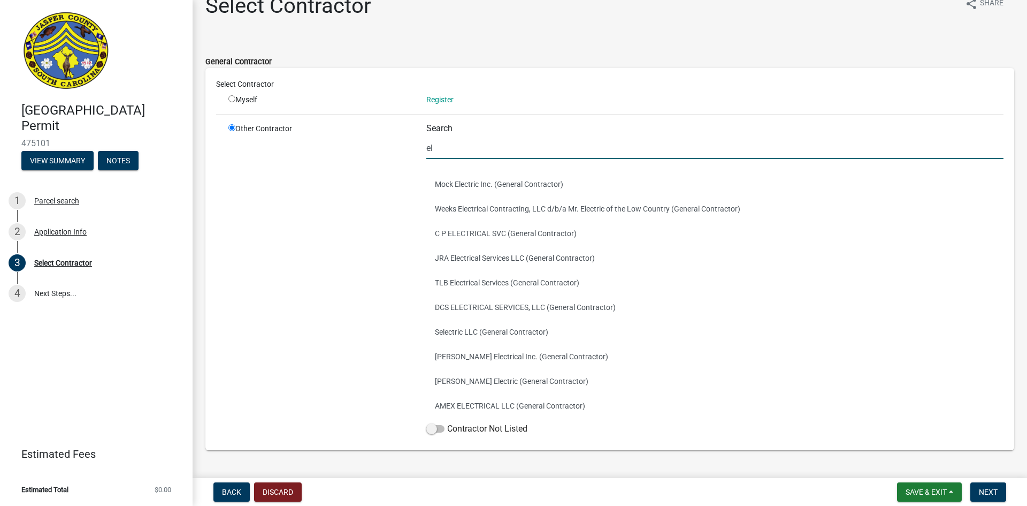
type input "e"
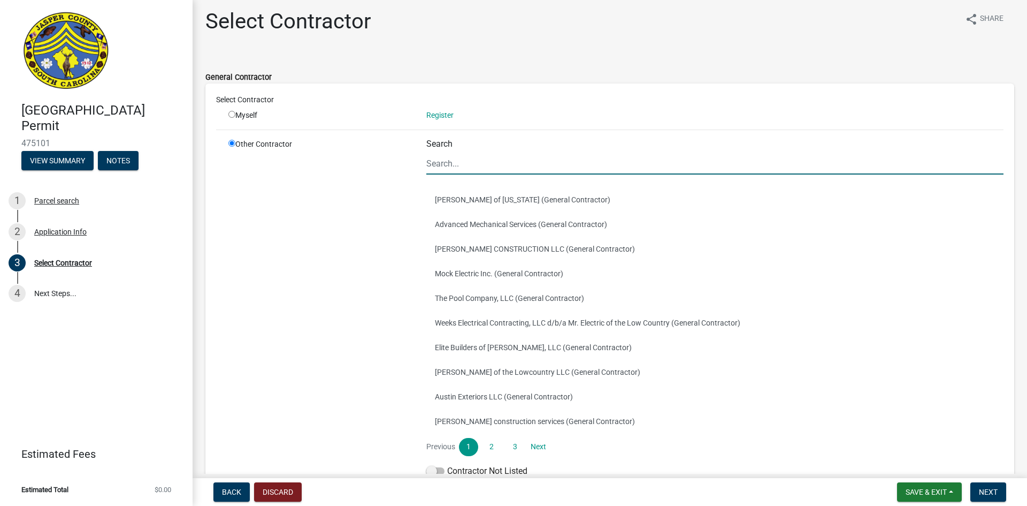
scroll to position [0, 0]
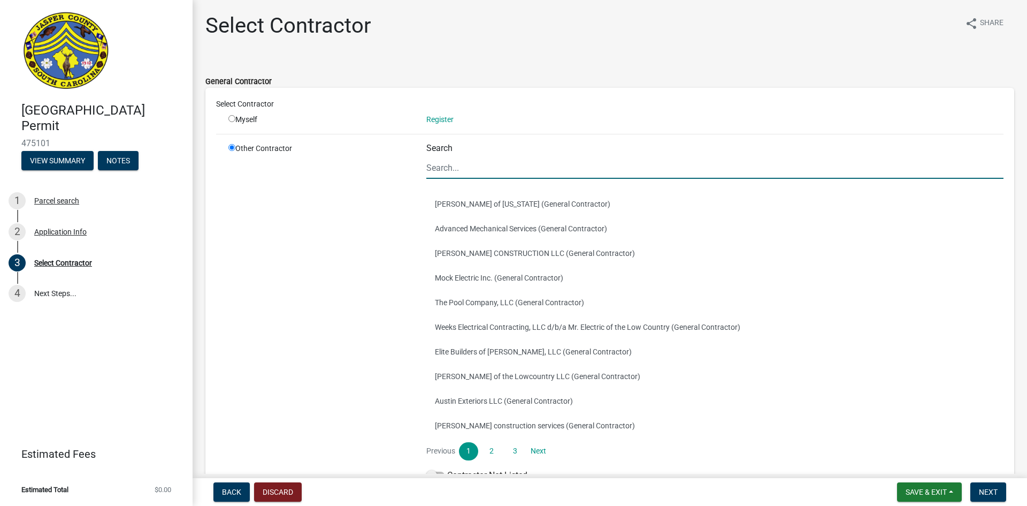
click at [234, 120] on input "radio" at bounding box center [232, 118] width 7 height 7
radio input "true"
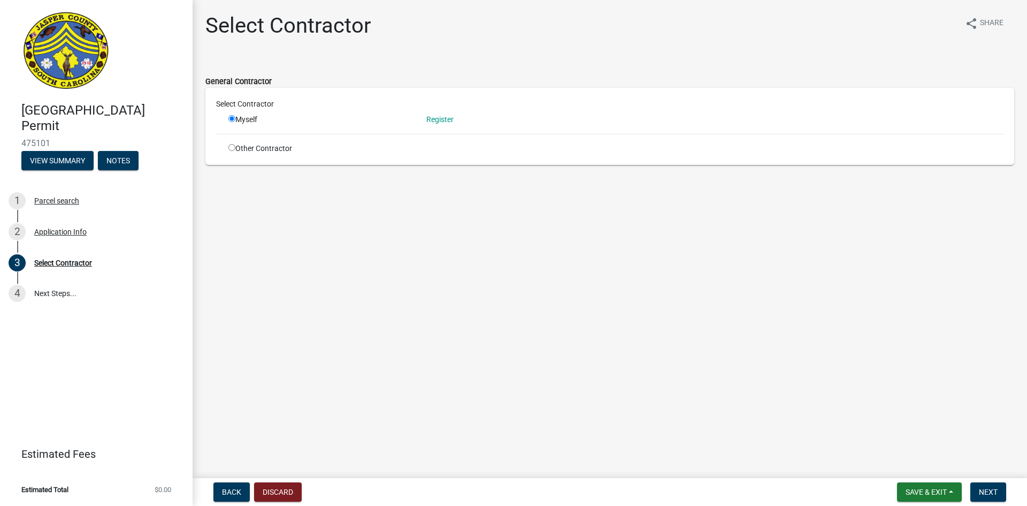
click at [232, 149] on input "radio" at bounding box center [232, 147] width 7 height 7
radio input "true"
radio input "false"
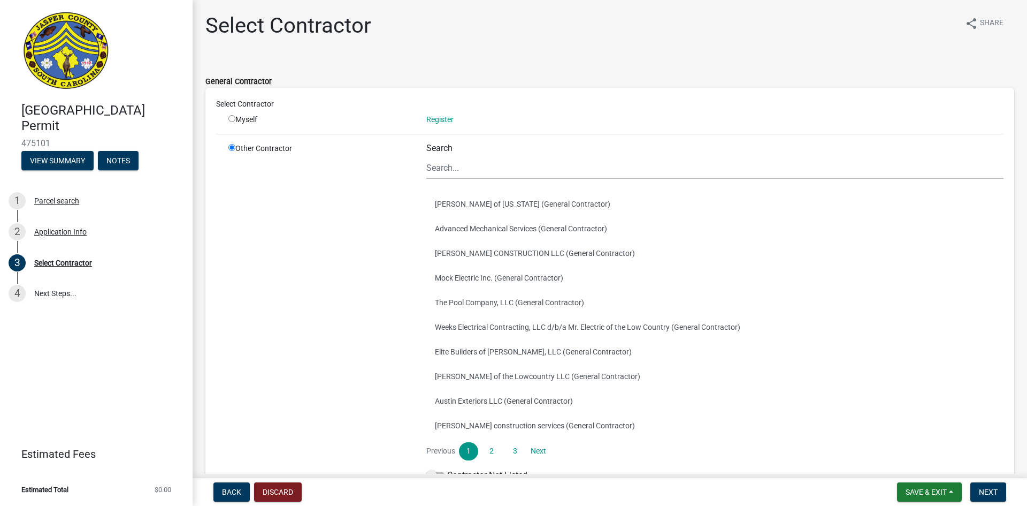
click at [466, 180] on div "Search Ram Jack of South Carolina (General Contractor) Advanced Mechanical Serv…" at bounding box center [715, 314] width 577 height 343
click at [485, 151] on div "Search" at bounding box center [715, 161] width 577 height 36
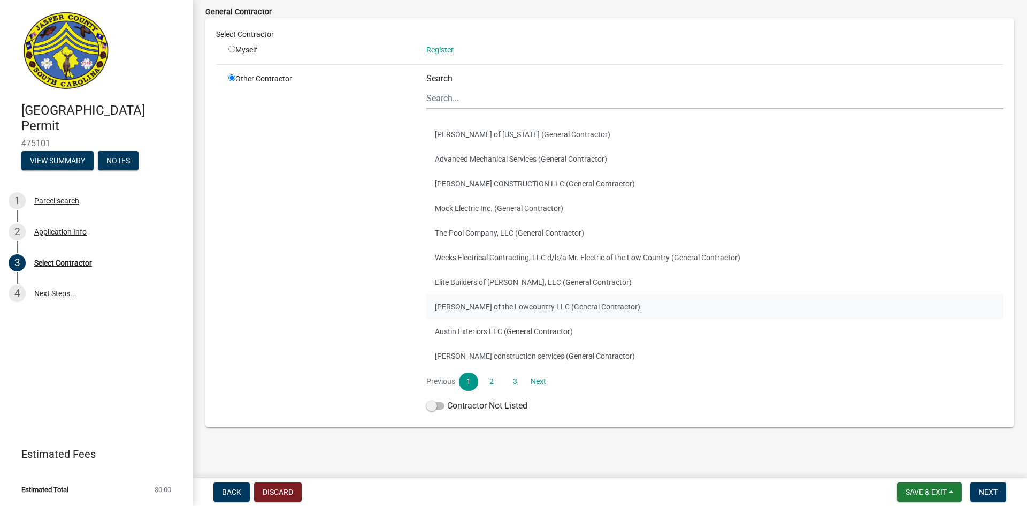
scroll to position [73, 0]
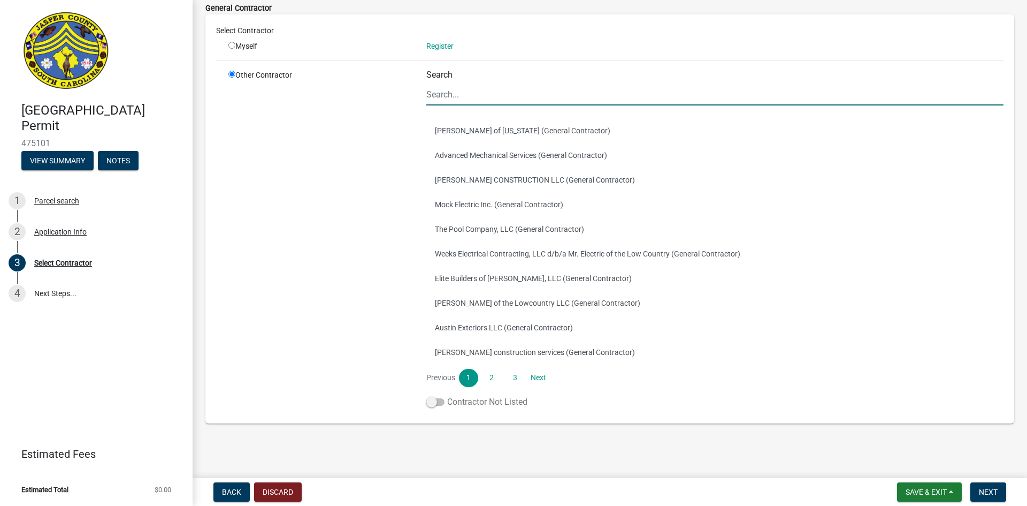
click at [497, 399] on label "Contractor Not Listed" at bounding box center [477, 401] width 101 height 13
click at [447, 395] on input "Contractor Not Listed" at bounding box center [447, 395] width 0 height 0
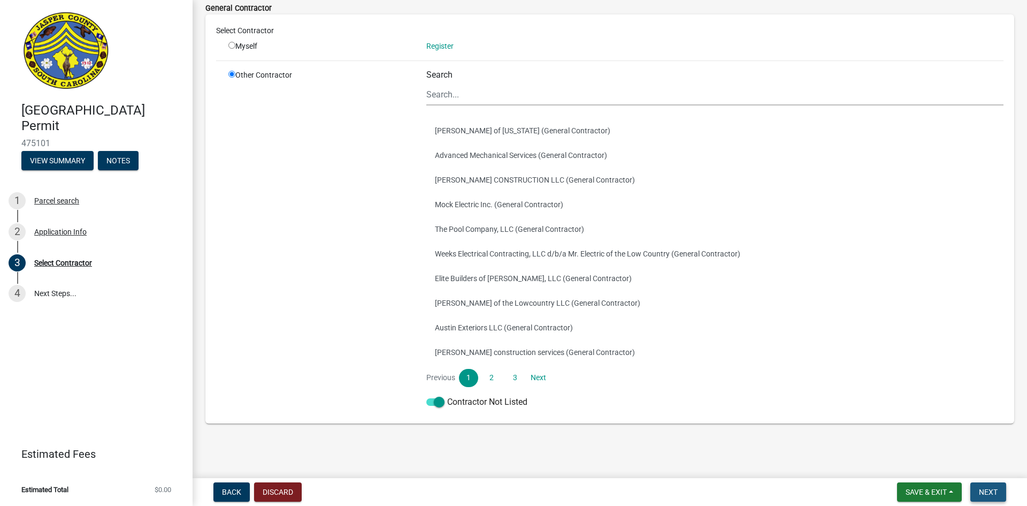
click at [988, 490] on span "Next" at bounding box center [988, 492] width 19 height 9
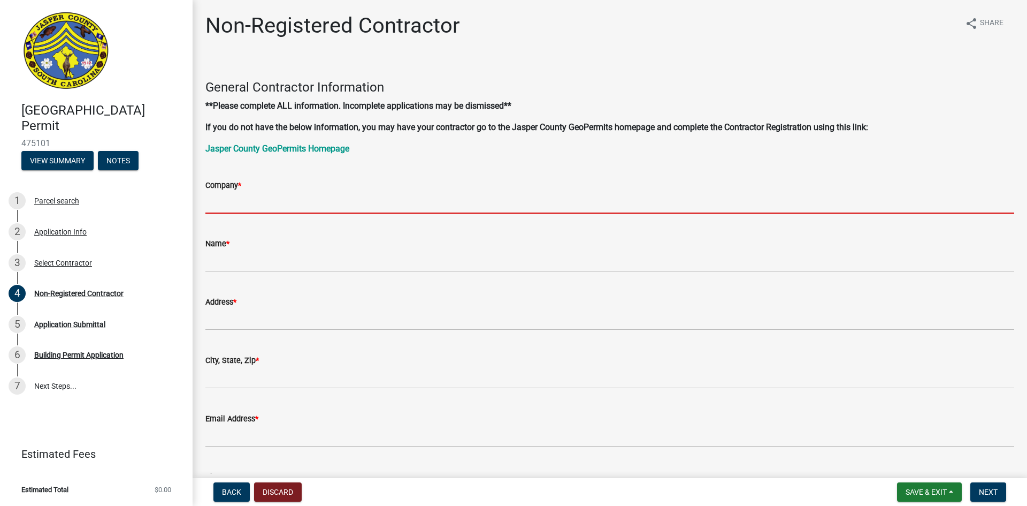
click at [260, 210] on input "Company *" at bounding box center [609, 203] width 809 height 22
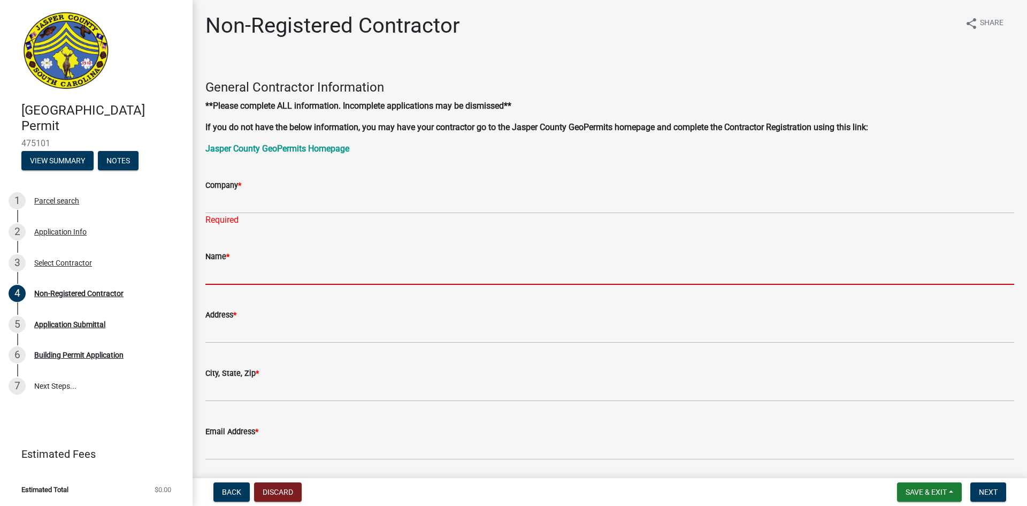
click at [265, 258] on form "Name *" at bounding box center [609, 267] width 809 height 35
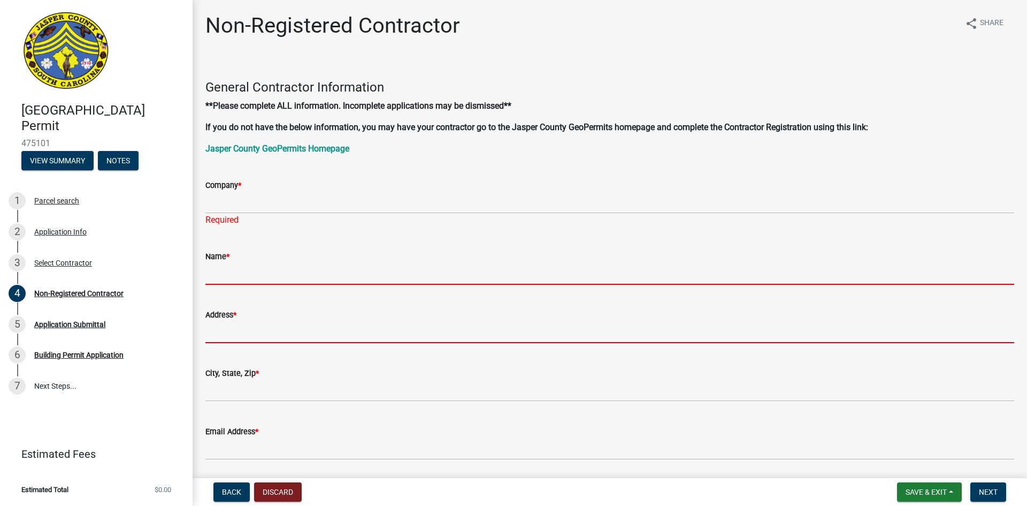
click at [271, 331] on form "Address *" at bounding box center [609, 325] width 809 height 35
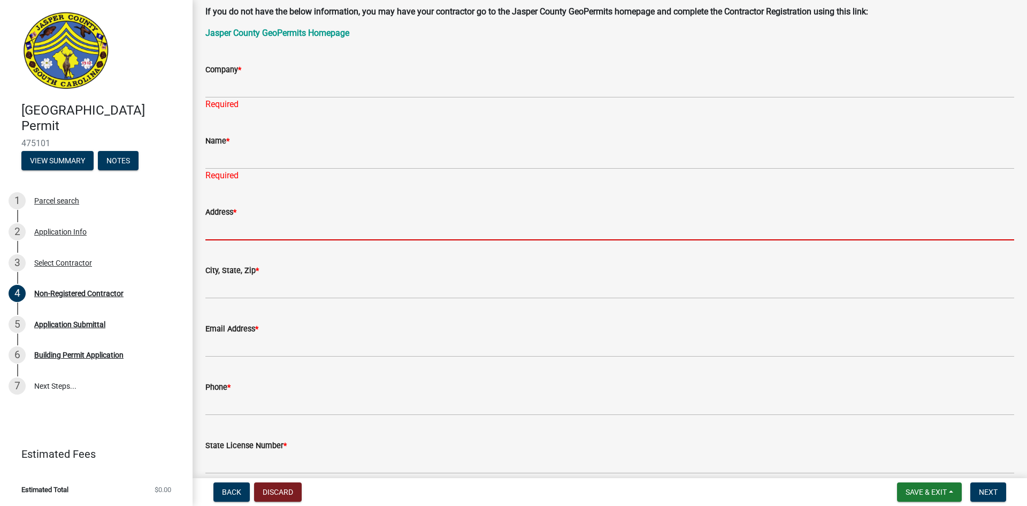
scroll to position [161, 0]
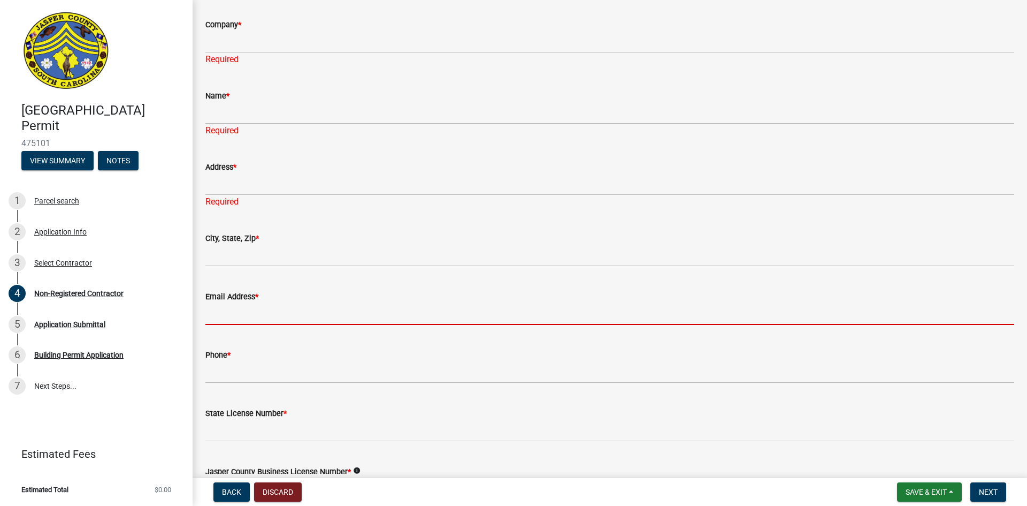
click at [219, 302] on form "Email Address *" at bounding box center [609, 307] width 809 height 35
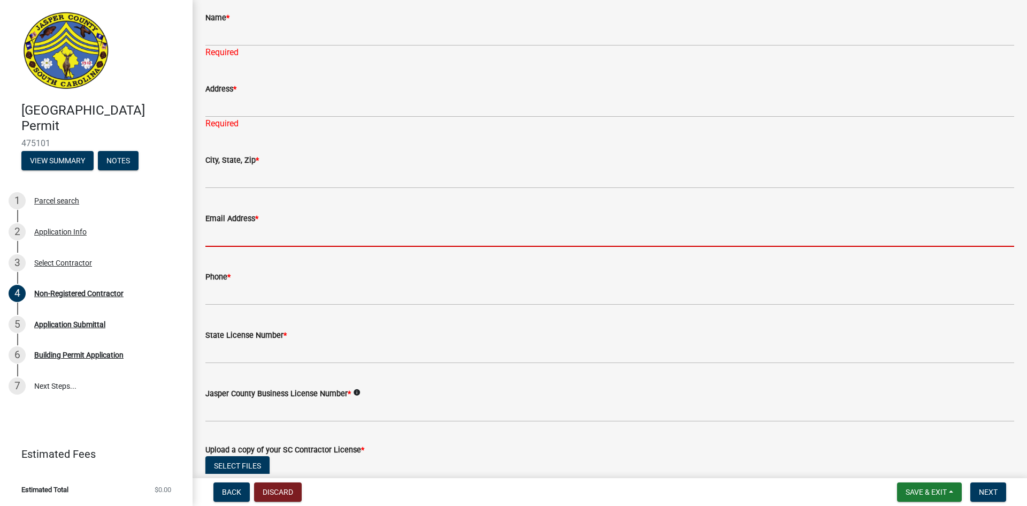
scroll to position [268, 0]
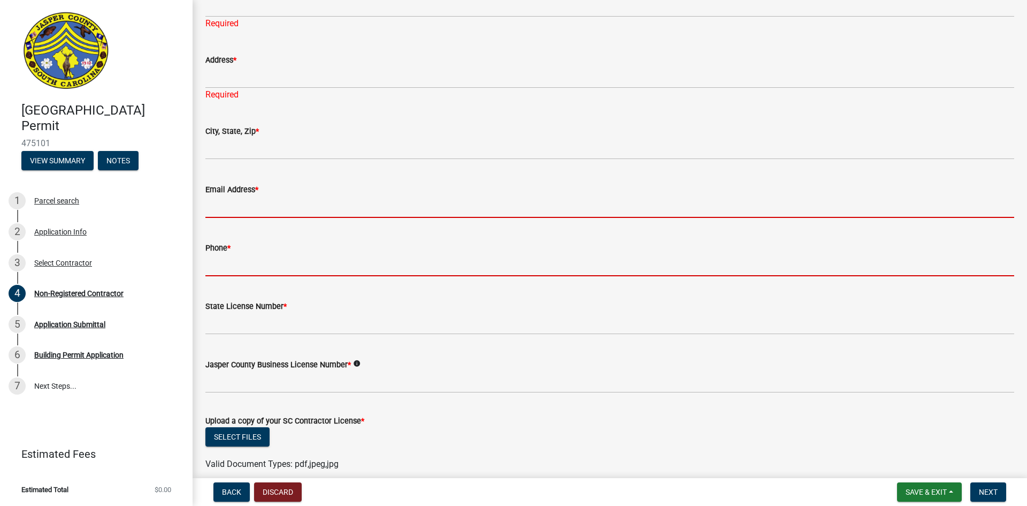
click at [323, 254] on form "Phone *" at bounding box center [609, 258] width 809 height 35
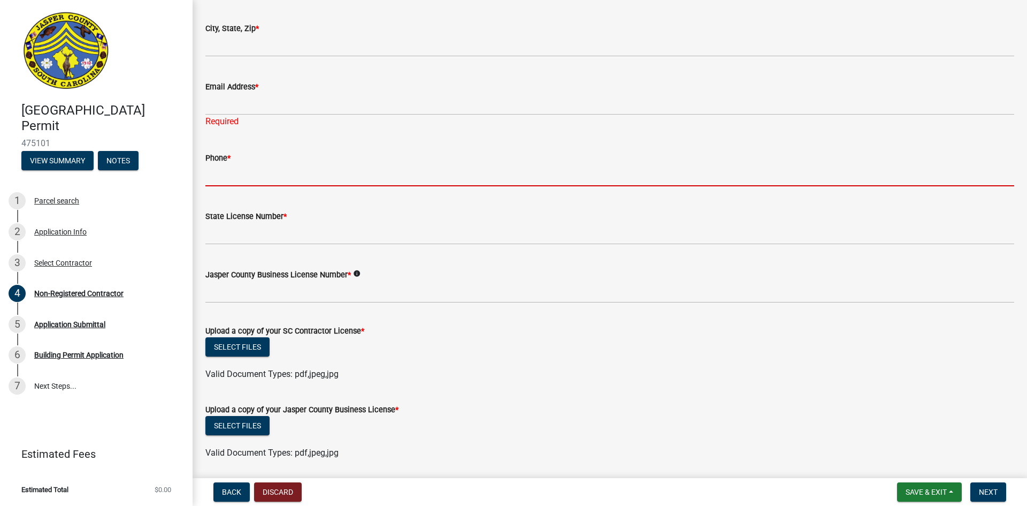
scroll to position [375, 0]
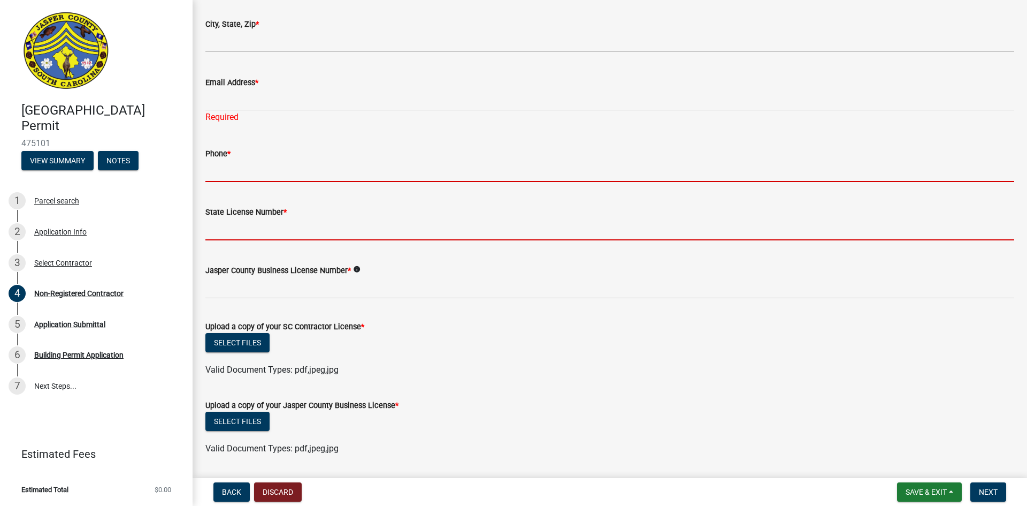
click at [269, 227] on form "State License Number *" at bounding box center [609, 222] width 809 height 35
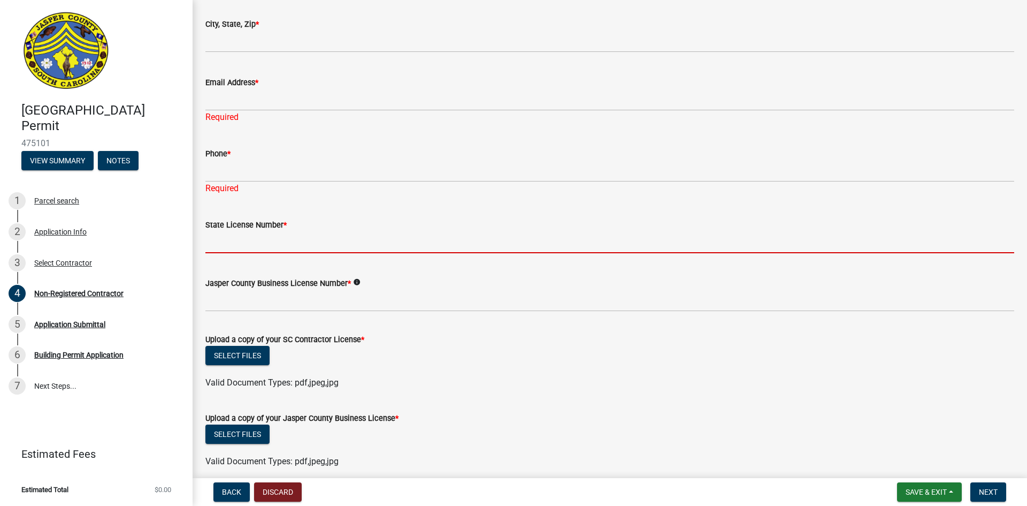
click at [489, 370] on wm-upload "Select files Valid Document Types: pdf,jpeg,jpg" at bounding box center [609, 367] width 809 height 43
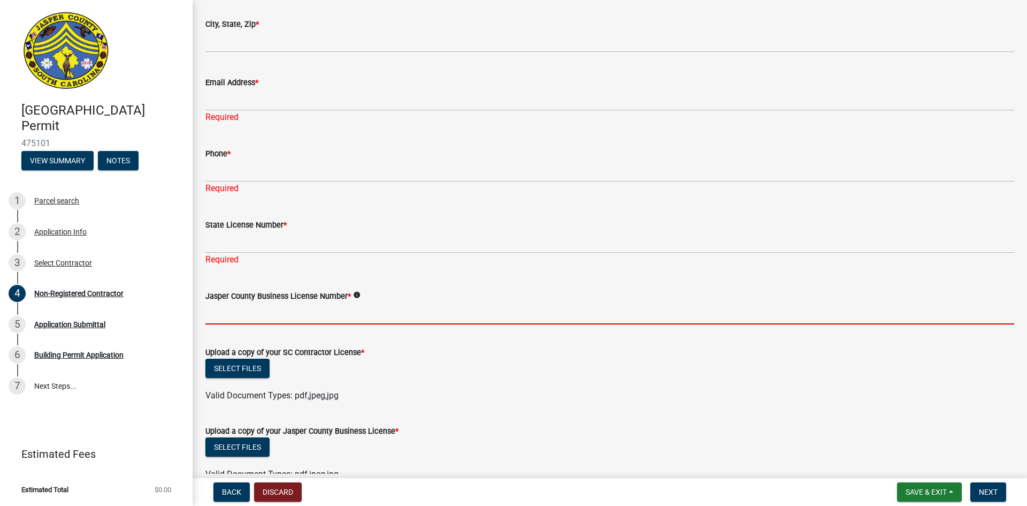
click at [267, 314] on input "Jasper County Business License Number *" at bounding box center [609, 313] width 809 height 22
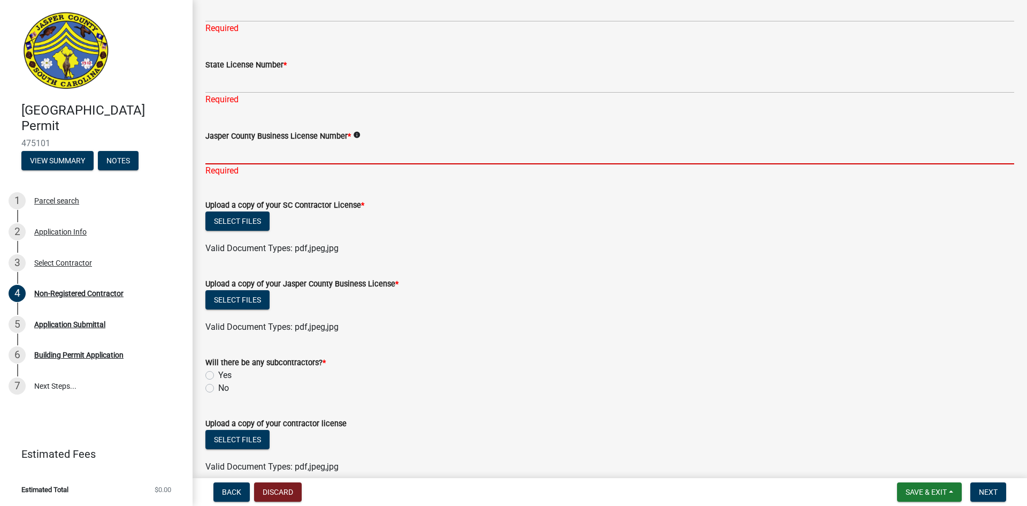
scroll to position [585, 0]
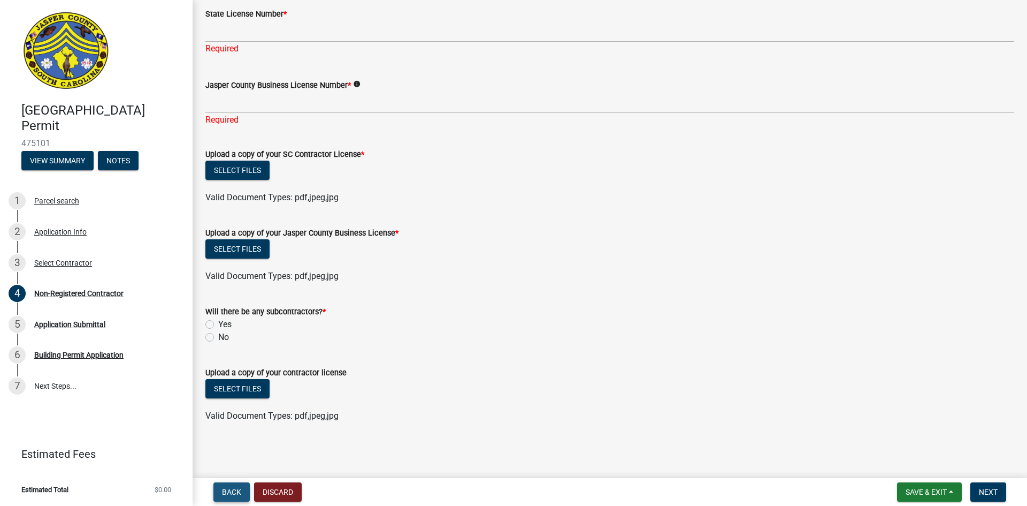
click at [239, 486] on button "Back" at bounding box center [232, 491] width 36 height 19
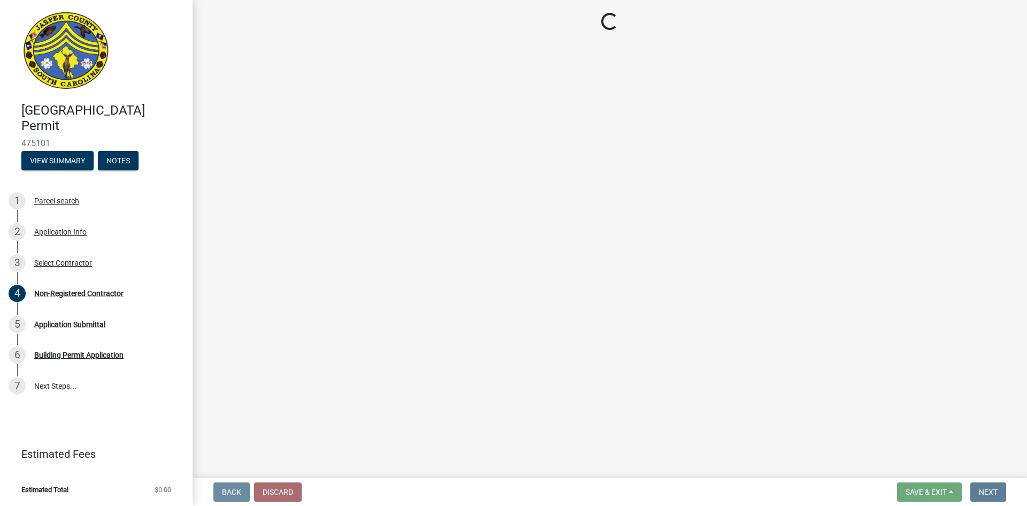
scroll to position [0, 0]
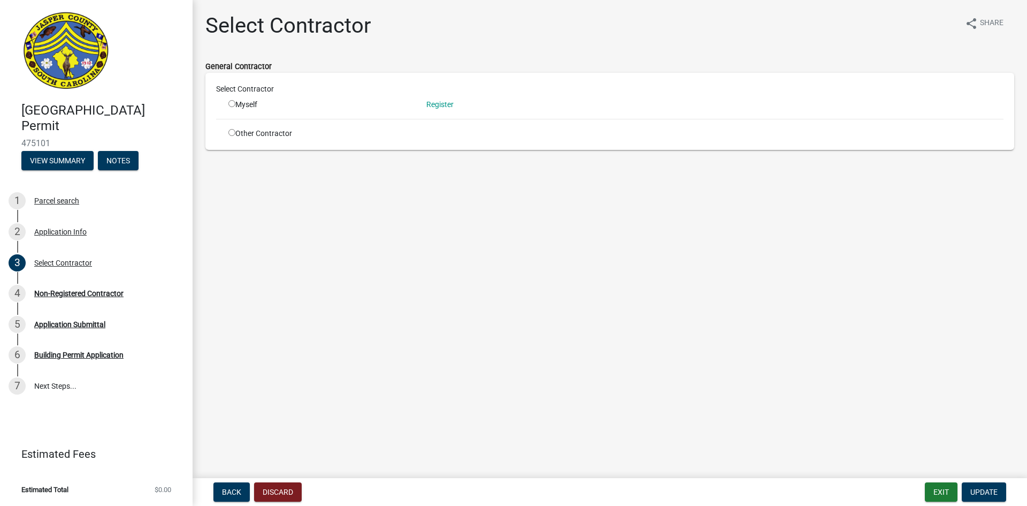
click at [233, 105] on input "radio" at bounding box center [232, 103] width 7 height 7
radio input "true"
click at [987, 492] on span "Update" at bounding box center [984, 492] width 27 height 9
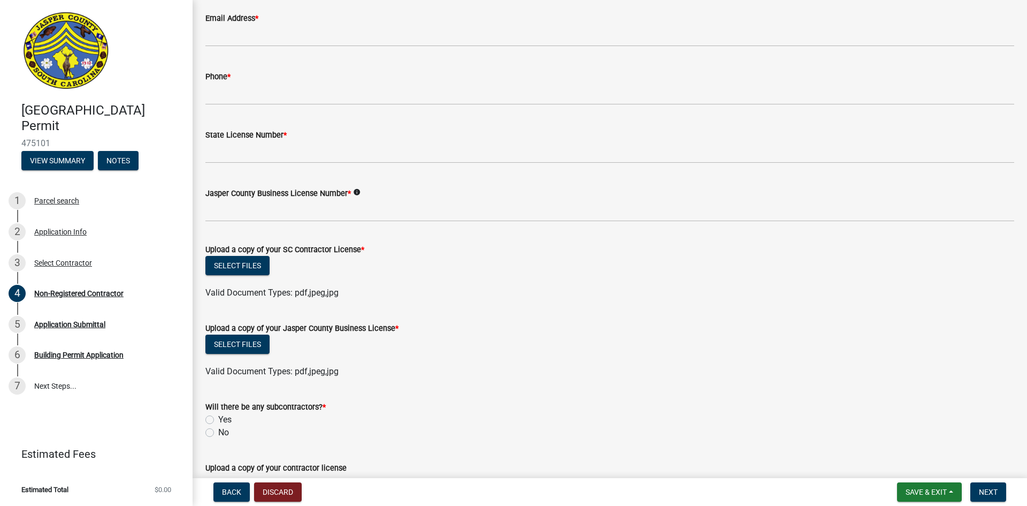
scroll to position [496, 0]
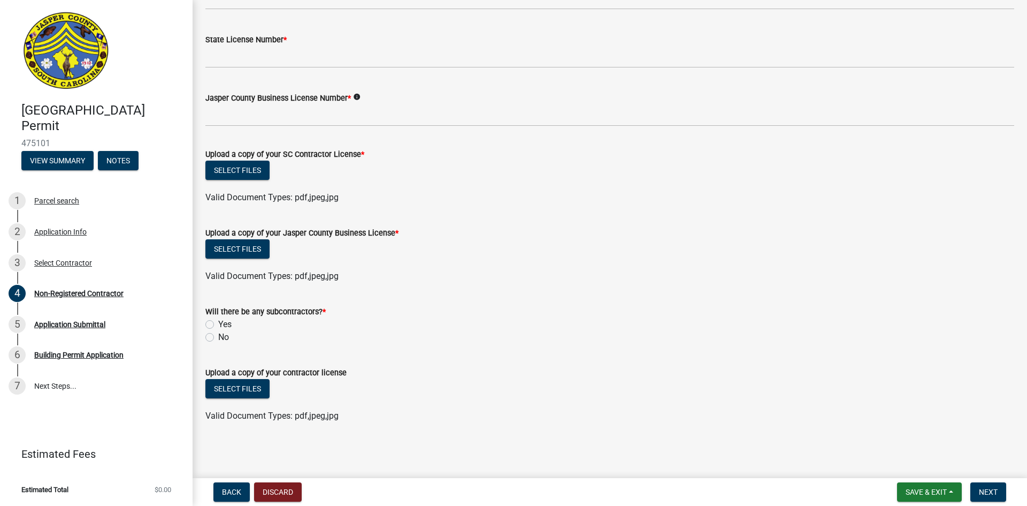
click at [218, 337] on label "No" at bounding box center [223, 337] width 11 height 13
click at [218, 337] on input "No" at bounding box center [221, 334] width 7 height 7
radio input "true"
click at [218, 325] on label "Yes" at bounding box center [224, 324] width 13 height 13
click at [218, 325] on input "Yes" at bounding box center [221, 321] width 7 height 7
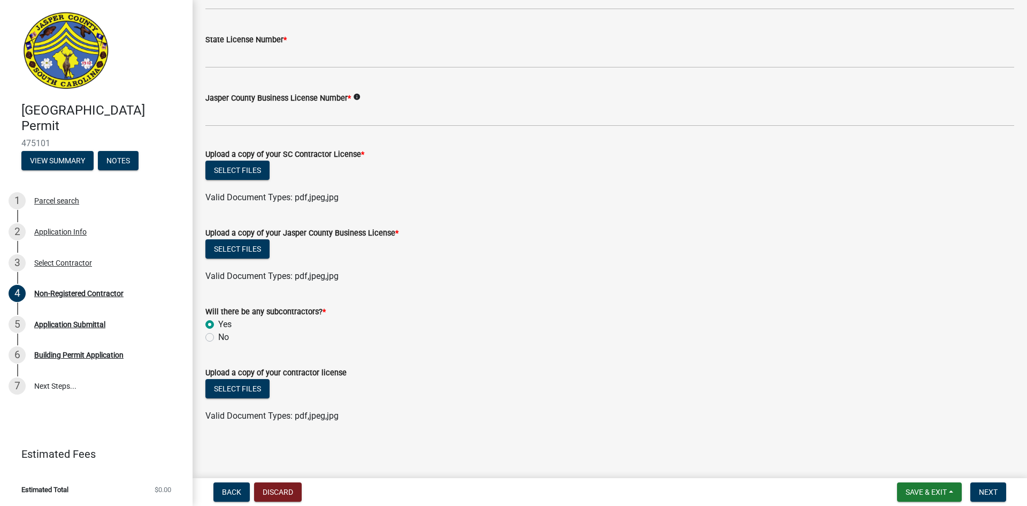
radio input "true"
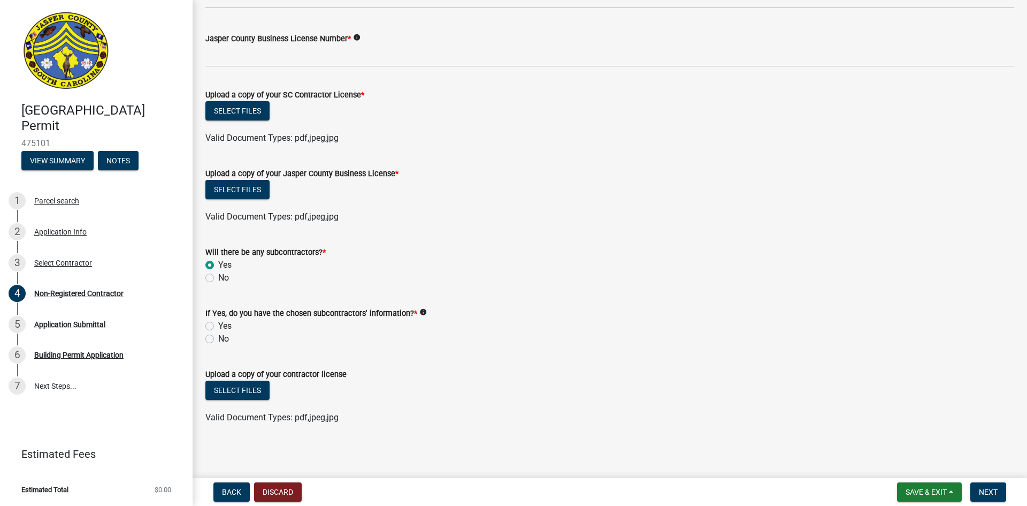
scroll to position [557, 0]
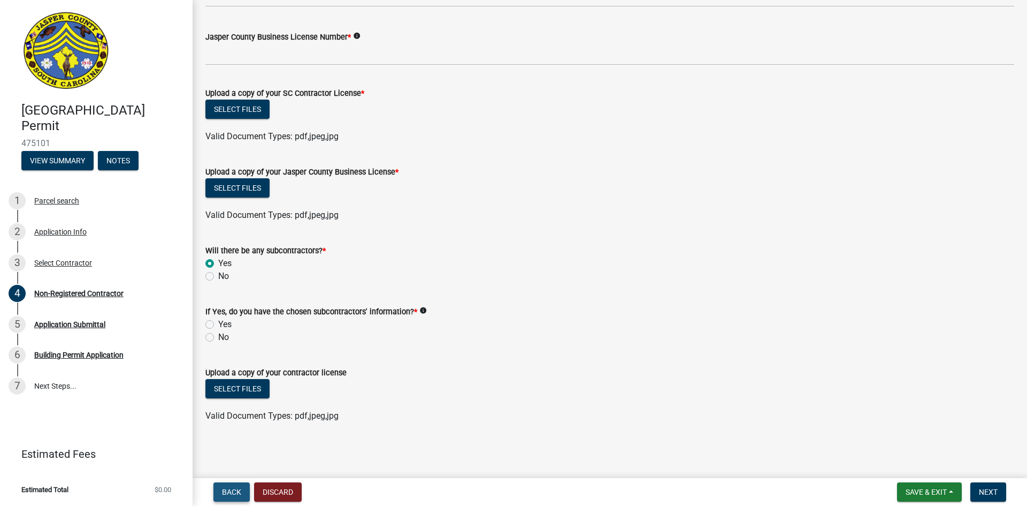
click at [230, 494] on span "Back" at bounding box center [231, 492] width 19 height 9
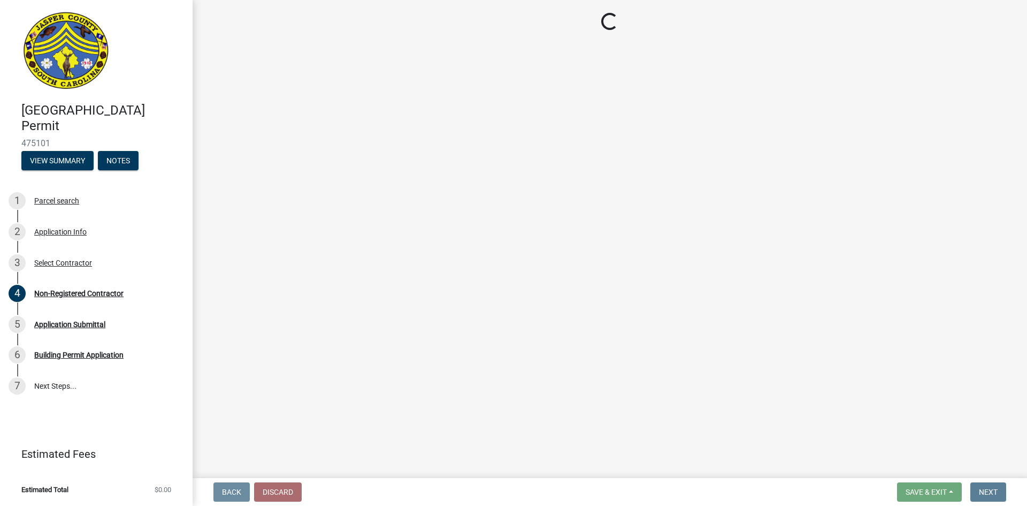
scroll to position [0, 0]
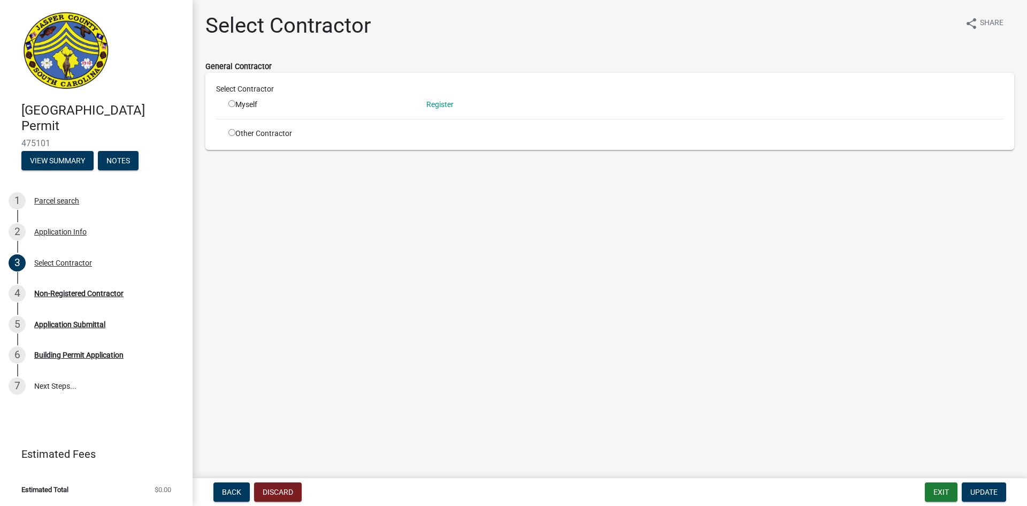
click at [231, 132] on input "radio" at bounding box center [232, 132] width 7 height 7
radio input "true"
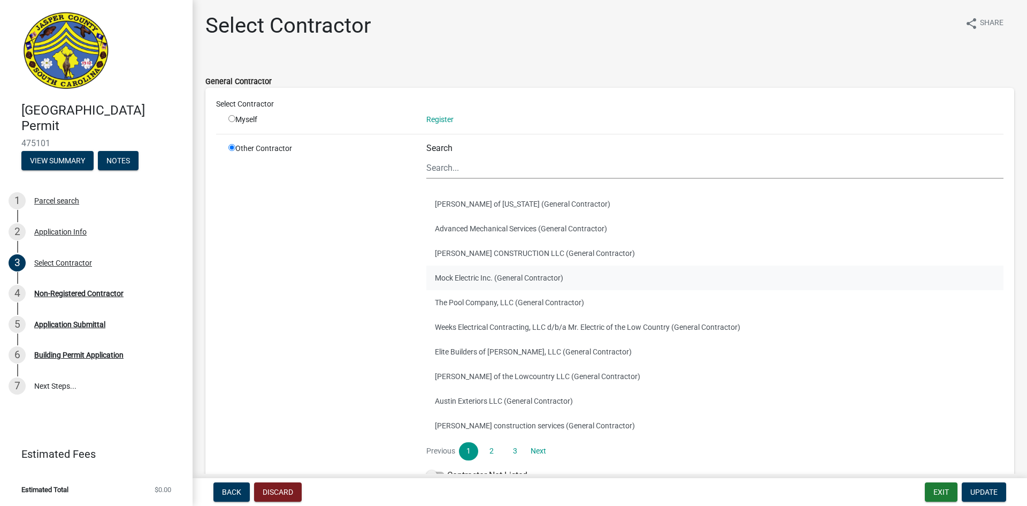
click at [519, 273] on button "Mock Electric Inc. (General Contractor)" at bounding box center [715, 277] width 577 height 25
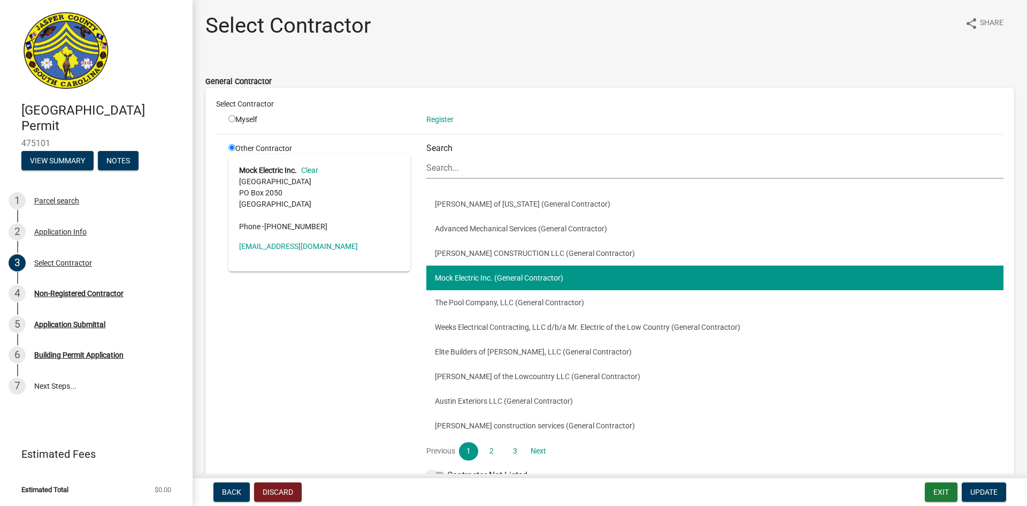
click at [353, 321] on div "Other Contractor Mock Electric Inc. Clear 548 Sisters Ferry Road PO Box 2050 Ri…" at bounding box center [319, 314] width 198 height 343
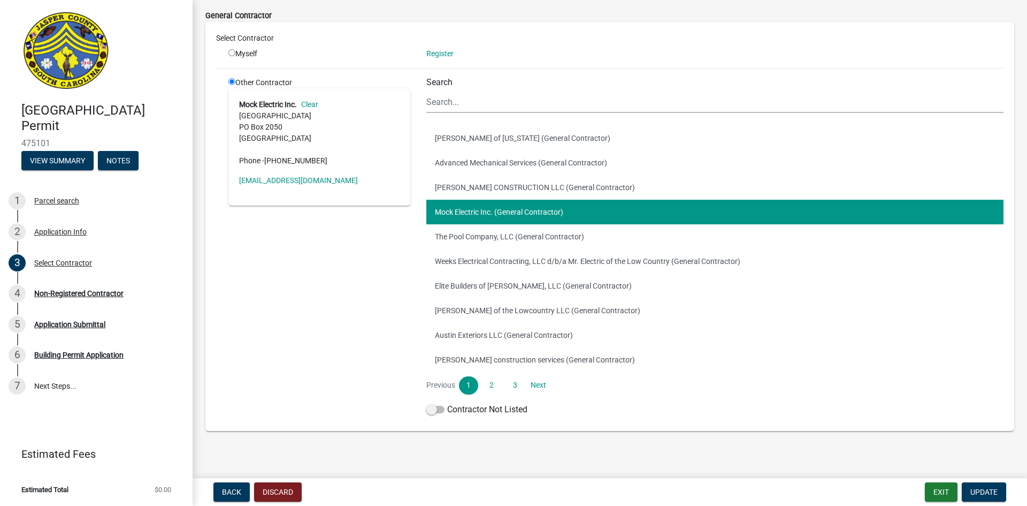
scroll to position [73, 0]
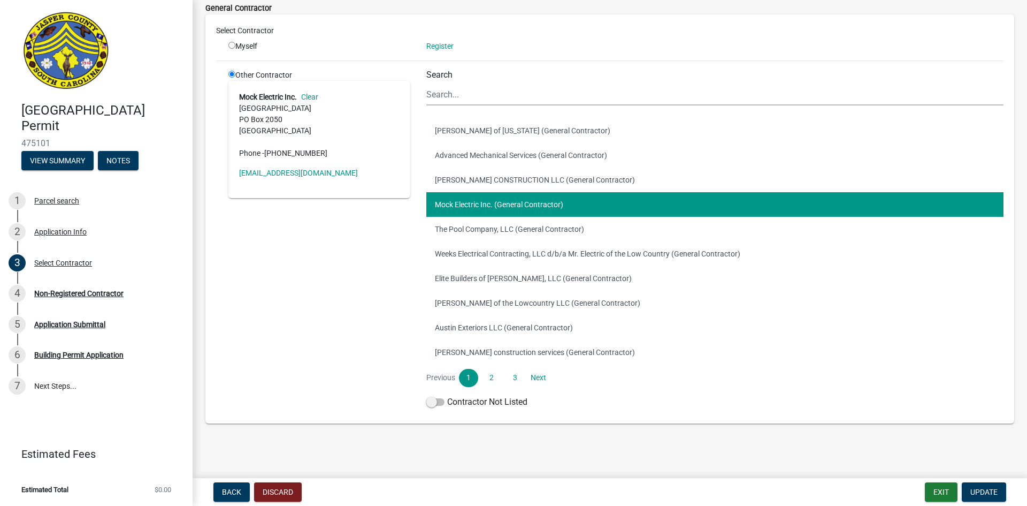
click at [335, 330] on div "Other Contractor Mock Electric Inc. Clear 548 Sisters Ferry Road PO Box 2050 Ri…" at bounding box center [319, 241] width 198 height 343
click at [489, 380] on link "2" at bounding box center [491, 378] width 19 height 18
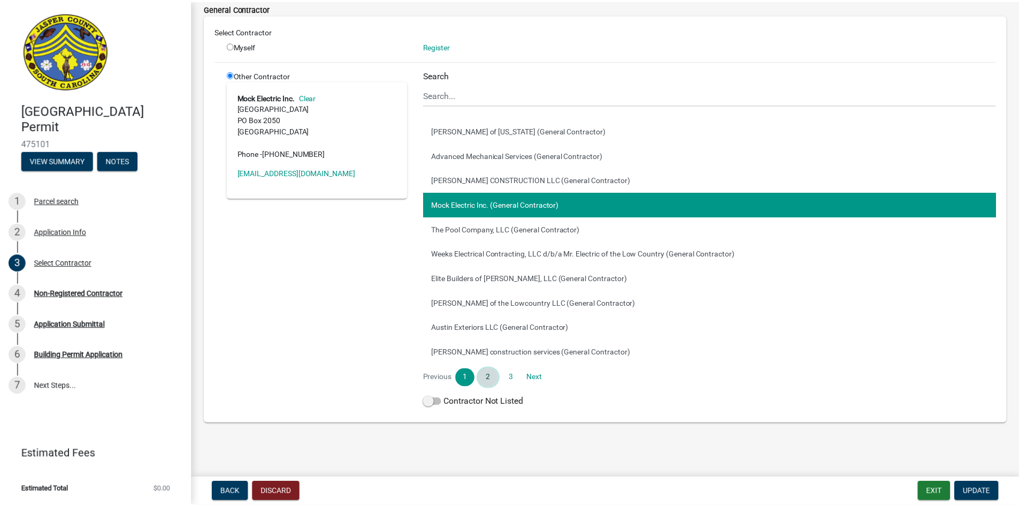
scroll to position [0, 0]
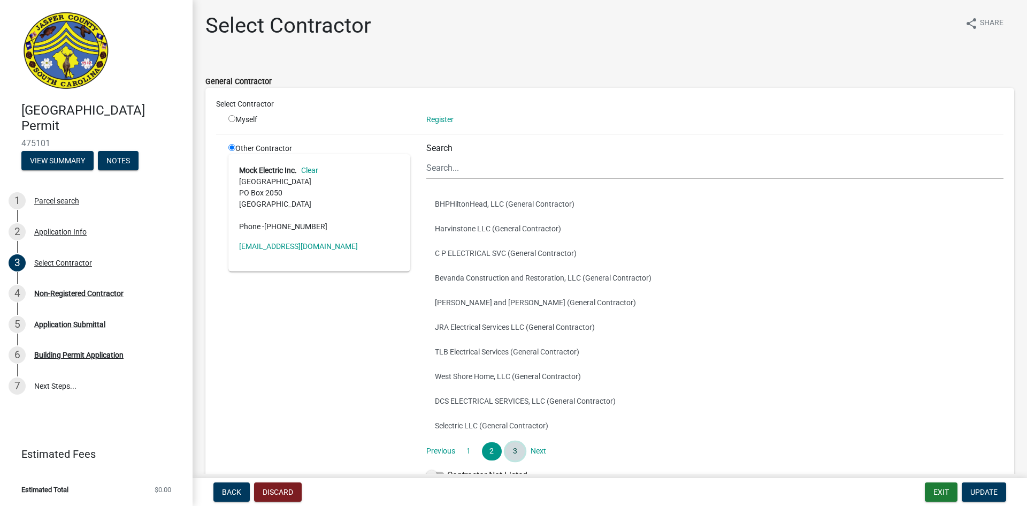
click at [514, 447] on link "3" at bounding box center [515, 451] width 19 height 18
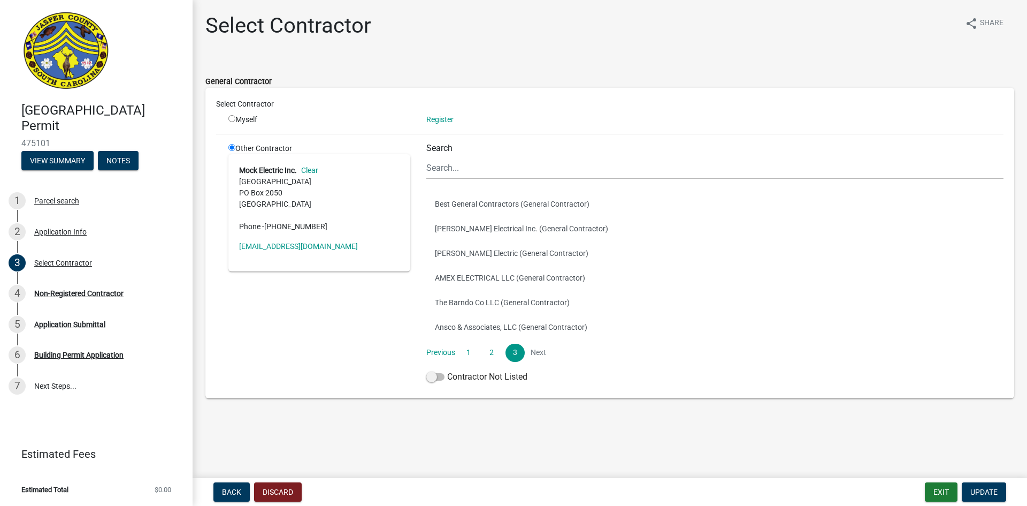
click at [287, 313] on div "Other Contractor Mock Electric Inc. Clear 548 Sisters Ferry Road PO Box 2050 Ri…" at bounding box center [319, 265] width 198 height 245
click at [444, 378] on span at bounding box center [436, 376] width 18 height 7
click at [447, 370] on input "Contractor Not Listed" at bounding box center [447, 370] width 0 height 0
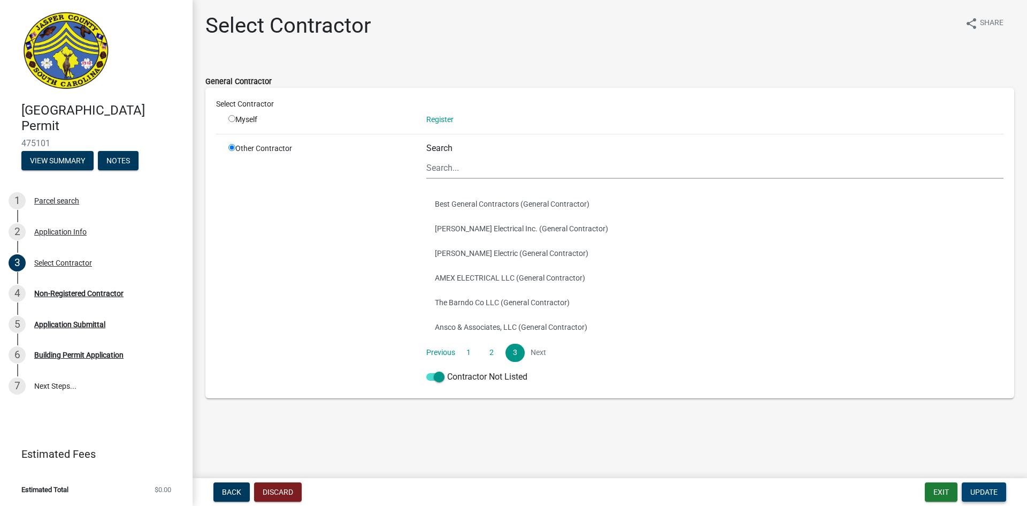
click at [990, 488] on span "Update" at bounding box center [984, 492] width 27 height 9
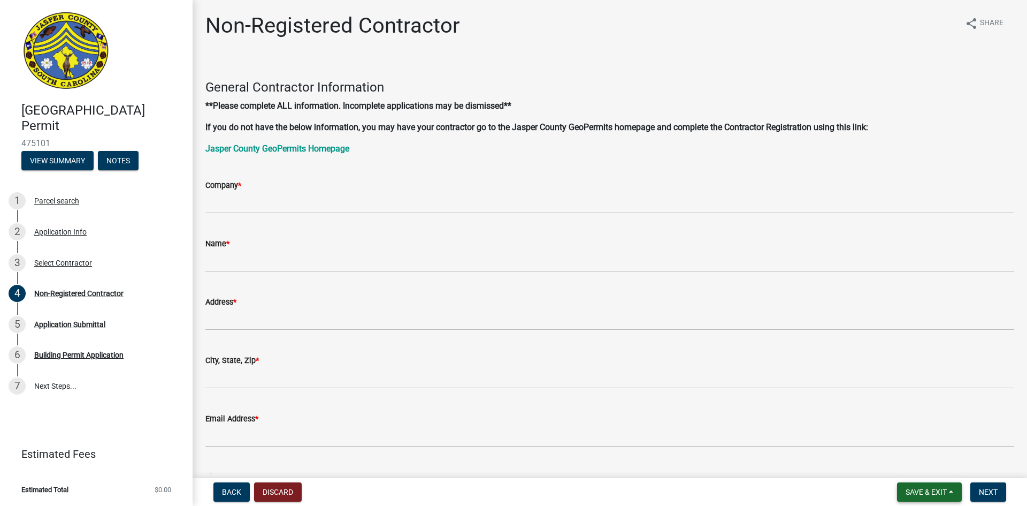
click at [935, 491] on span "Save & Exit" at bounding box center [926, 492] width 41 height 9
click at [912, 463] on button "Save & Exit" at bounding box center [920, 464] width 86 height 26
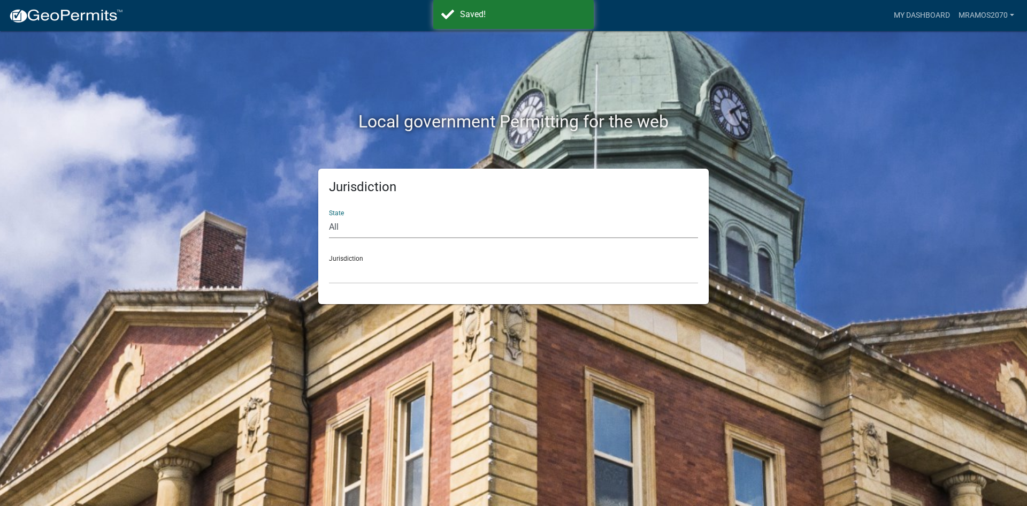
click at [426, 229] on select "All Colorado Georgia Indiana Iowa Kansas Minnesota Ohio South Carolina Wisconsin" at bounding box center [513, 227] width 369 height 22
select select "South Carolina"
click at [329, 216] on select "All Colorado Georgia Indiana Iowa Kansas Minnesota Ohio South Carolina Wisconsin" at bounding box center [513, 227] width 369 height 22
click at [409, 265] on select "Abbeville County, South Carolina Jasper County, South Carolina" at bounding box center [513, 273] width 369 height 22
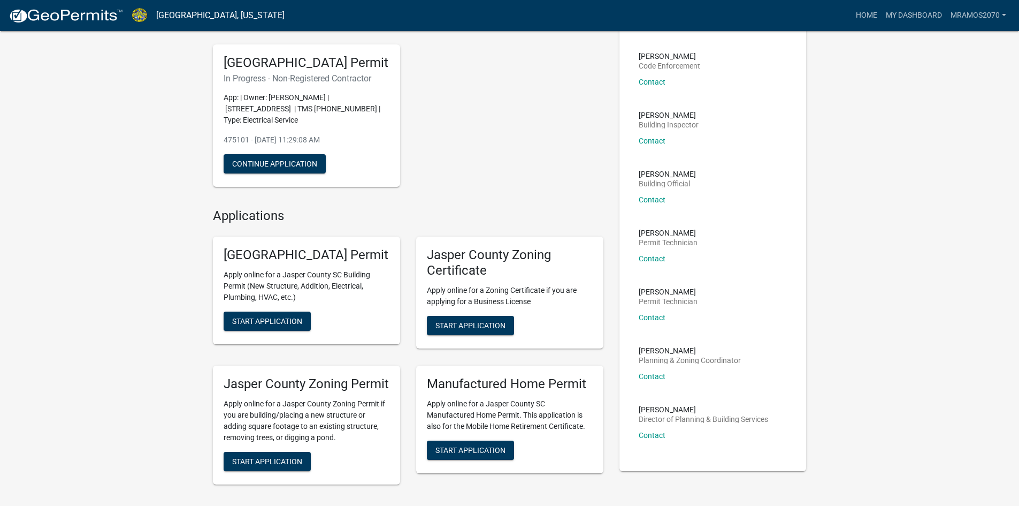
scroll to position [107, 0]
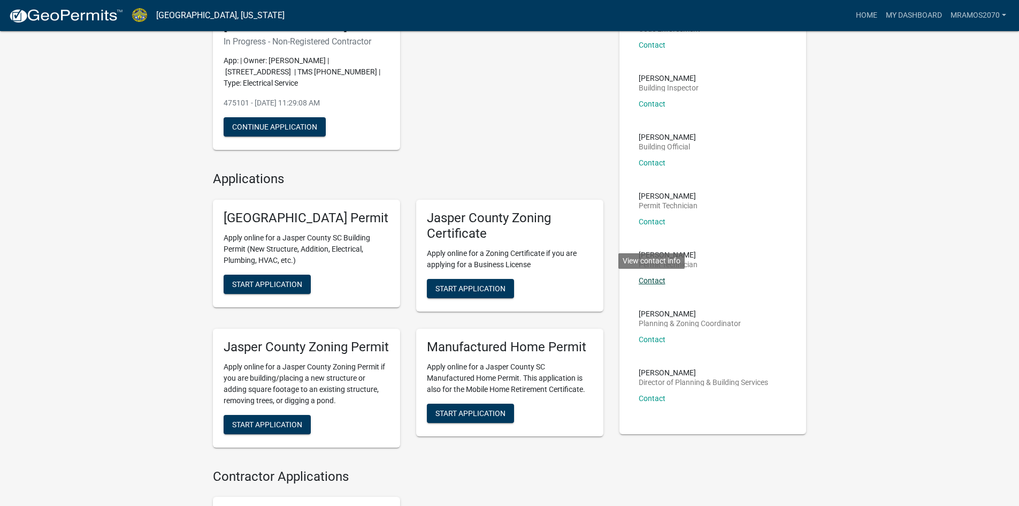
click at [661, 282] on link "Contact" at bounding box center [652, 280] width 27 height 9
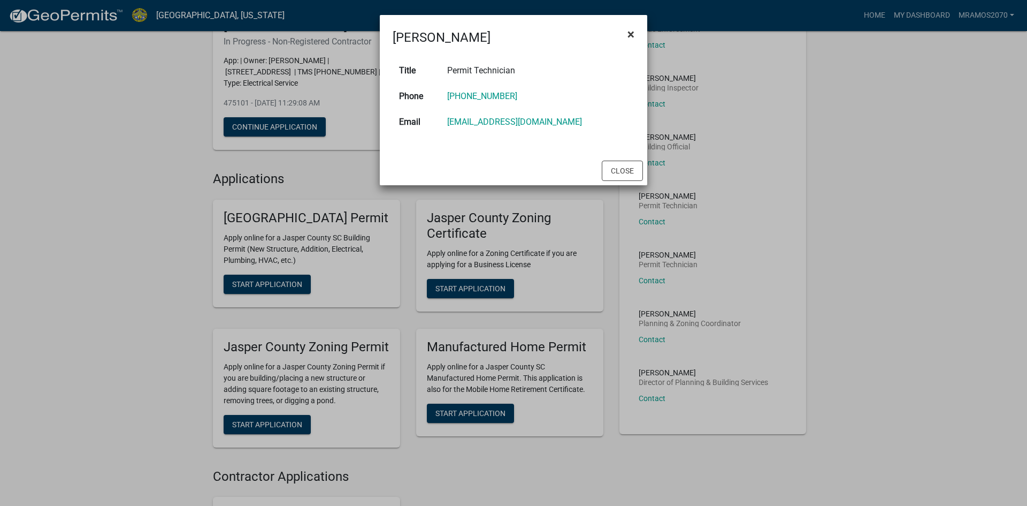
click at [637, 33] on button "×" at bounding box center [631, 34] width 24 height 30
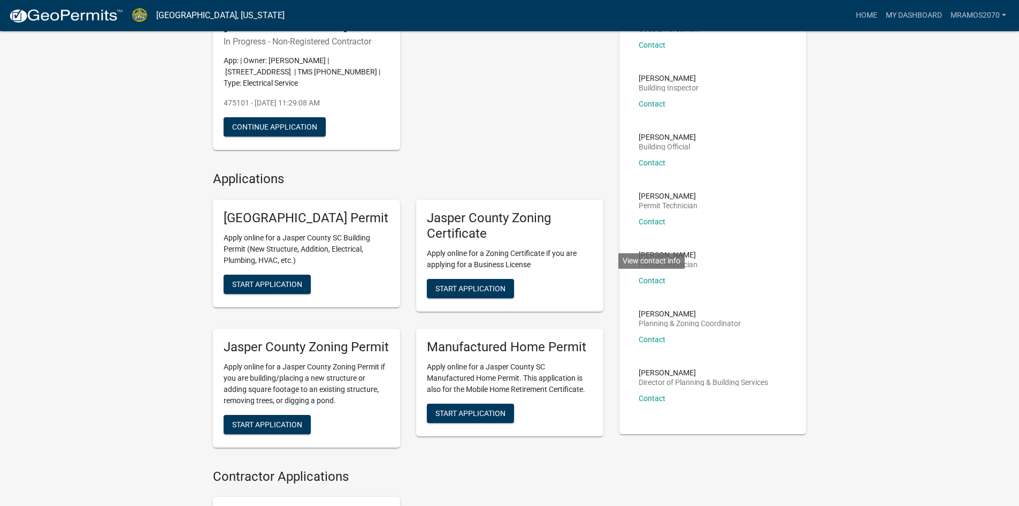
click at [485, 159] on div "Jasper County Building Permit In Progress - Non-Registered Contractor App: | Ow…" at bounding box center [408, 79] width 407 height 160
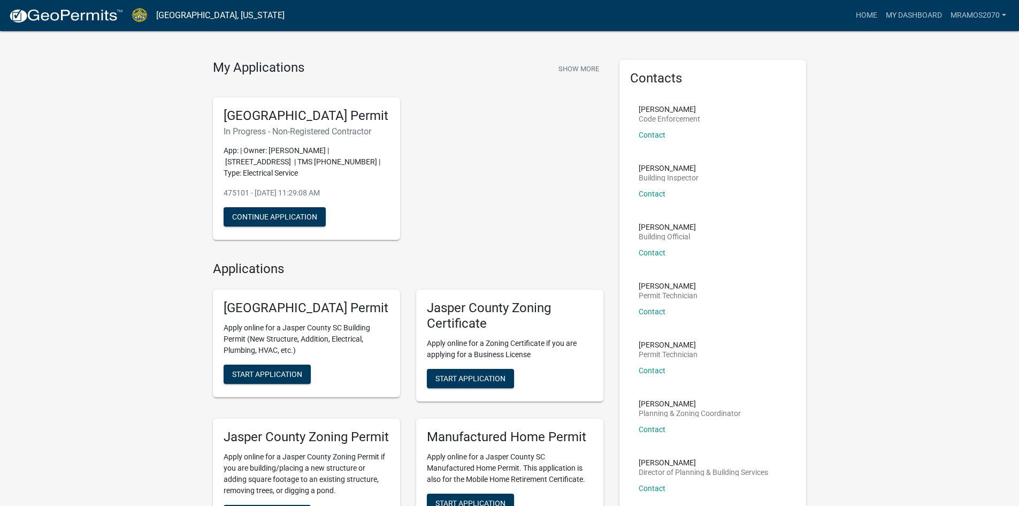
scroll to position [0, 0]
